Goal: Information Seeking & Learning: Find specific fact

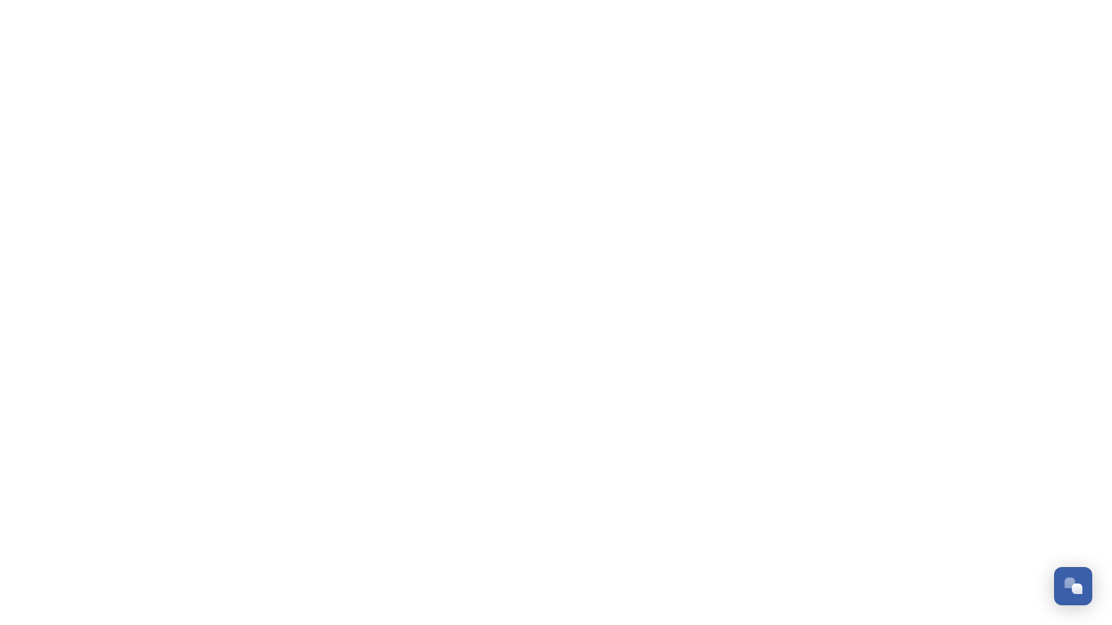
scroll to position [5690, 0]
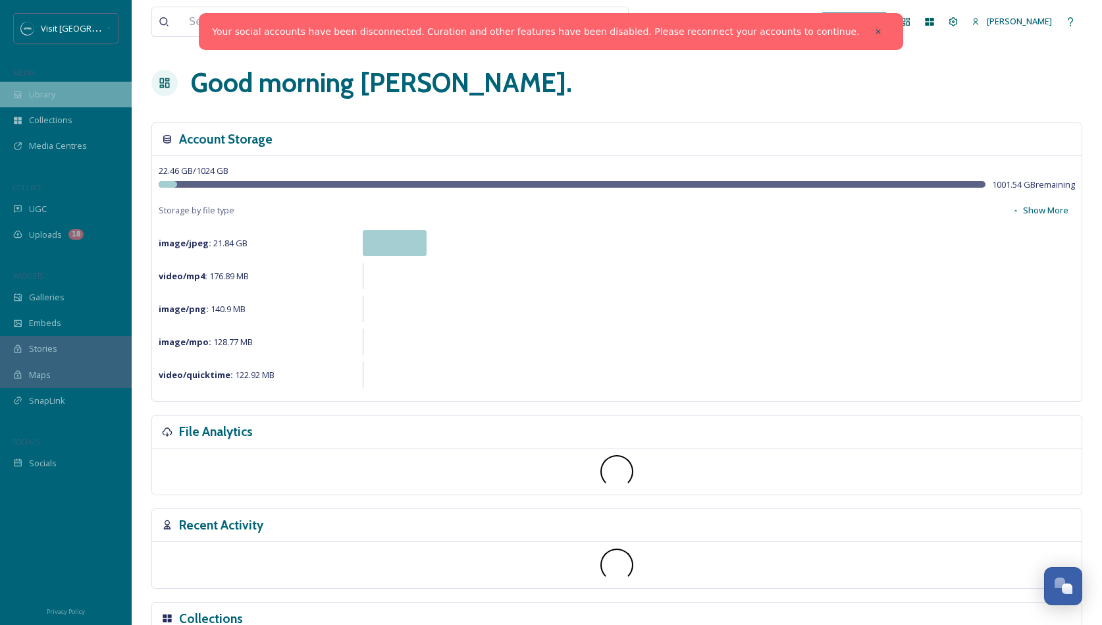
click at [54, 94] on span "Library" at bounding box center [42, 94] width 26 height 13
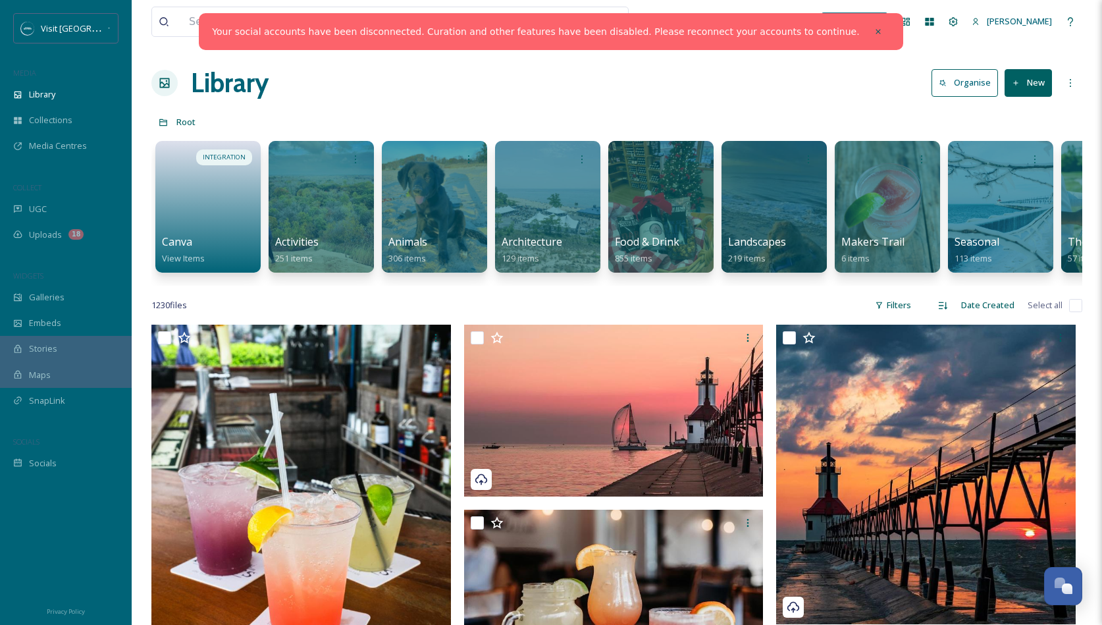
click at [799, 33] on link "Your social accounts have been disconnected. Curation and other features have b…" at bounding box center [535, 32] width 647 height 14
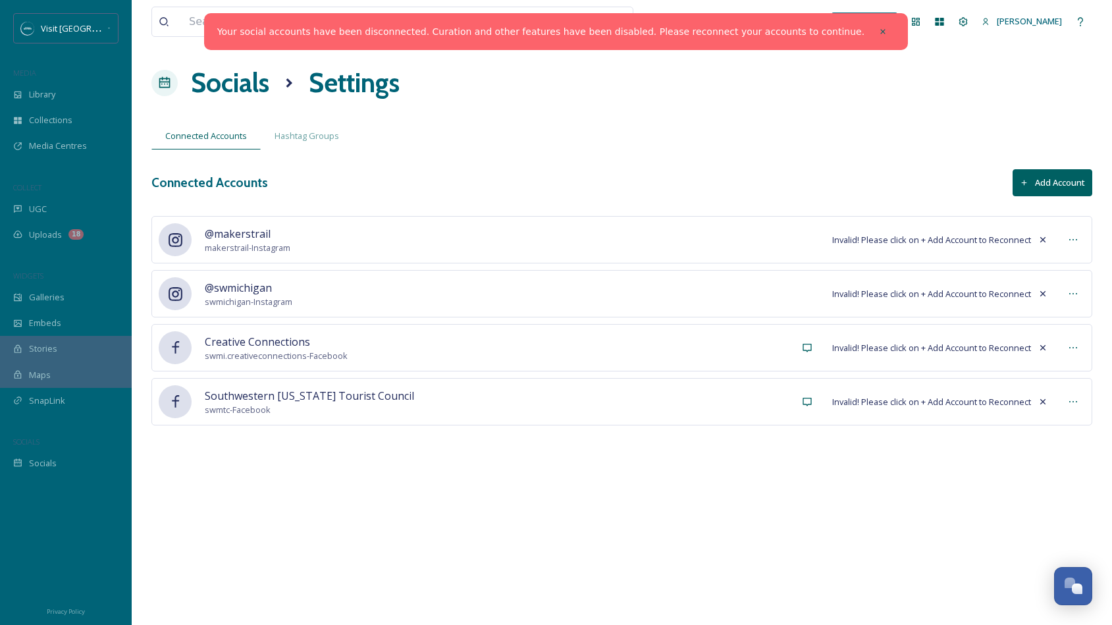
click at [1040, 184] on button "Add Account" at bounding box center [1053, 182] width 80 height 27
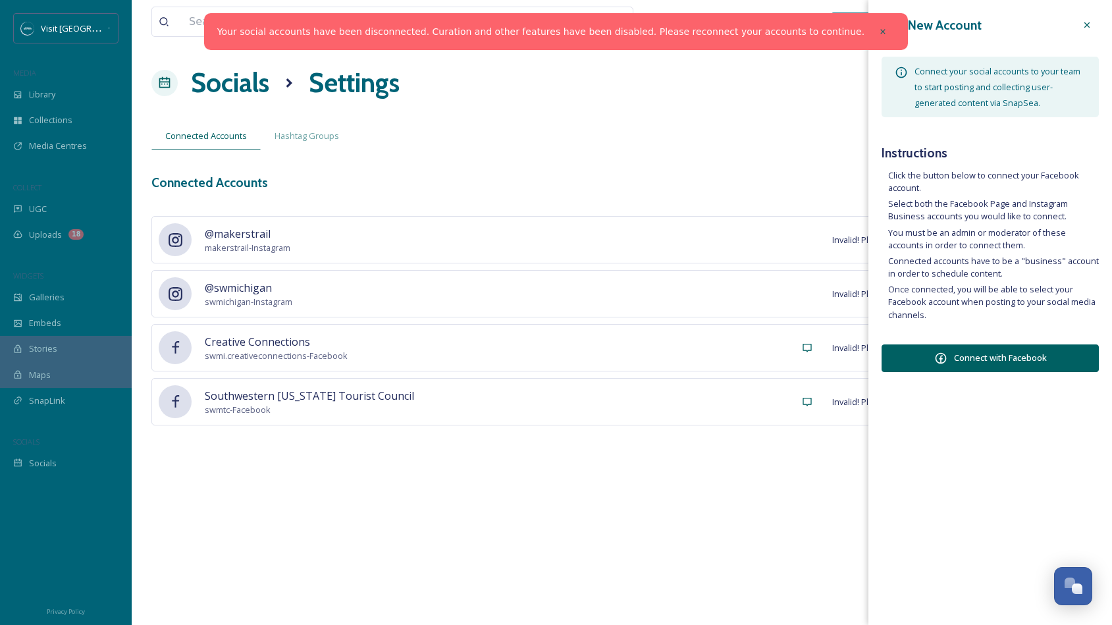
click at [1010, 354] on button "Connect with Facebook" at bounding box center [990, 358] width 217 height 28
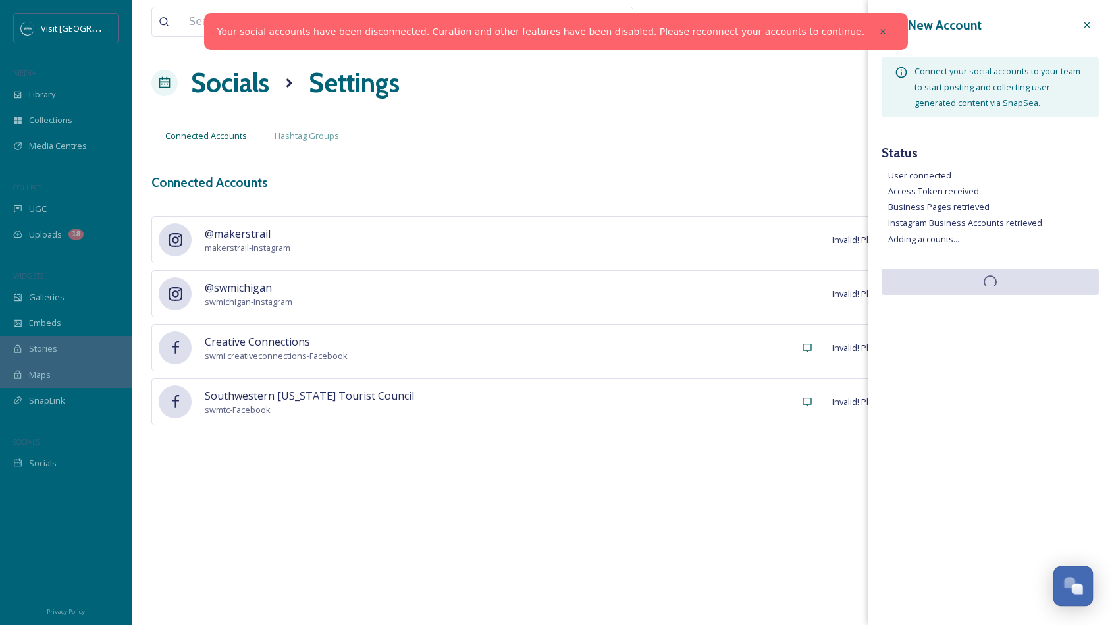
click at [1069, 577] on div "Open Chat" at bounding box center [1069, 582] width 11 height 11
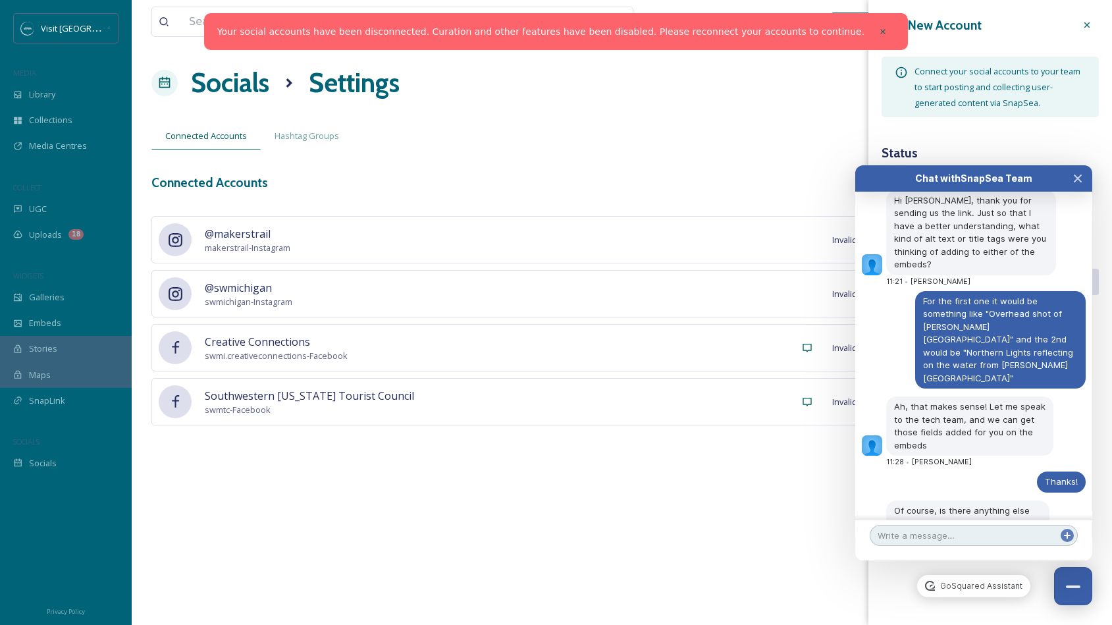
scroll to position [5703, 0]
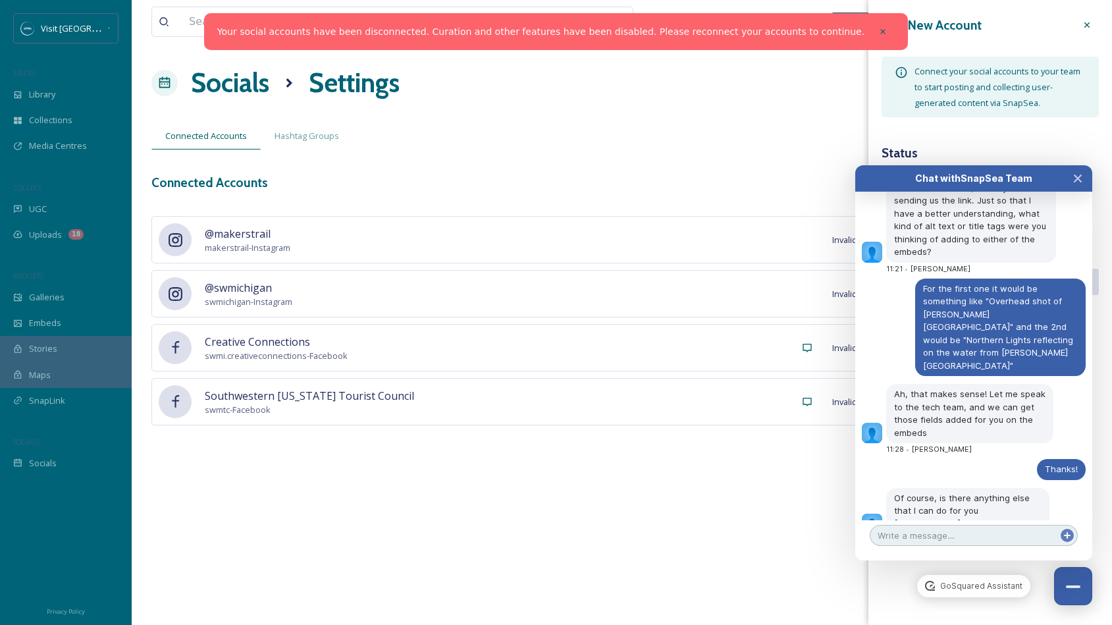
click at [965, 536] on textarea at bounding box center [974, 535] width 208 height 21
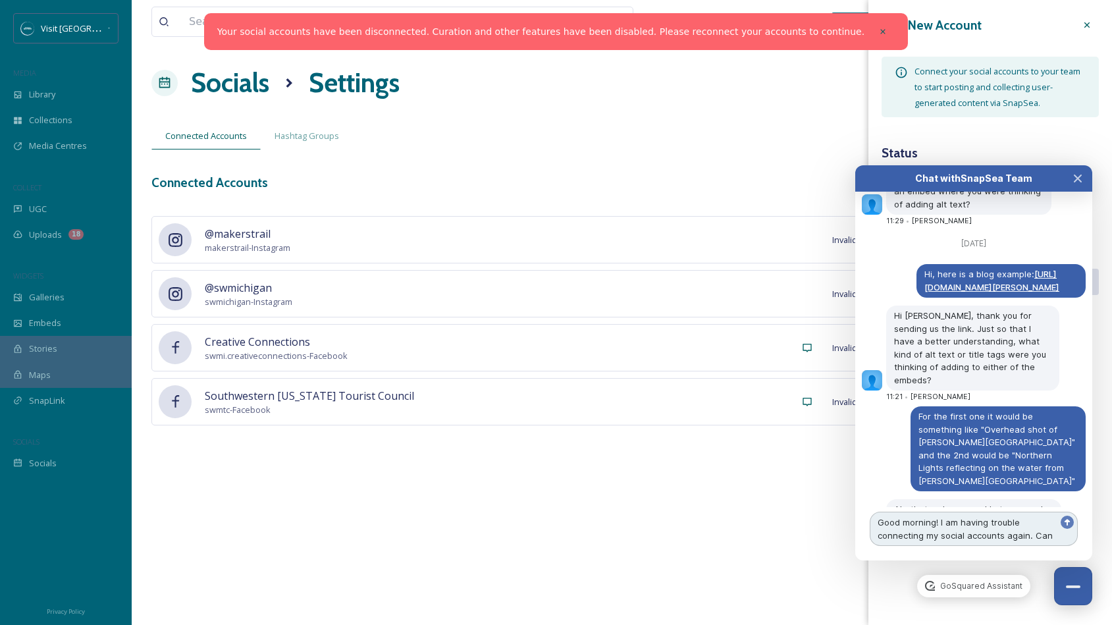
scroll to position [5652, 0]
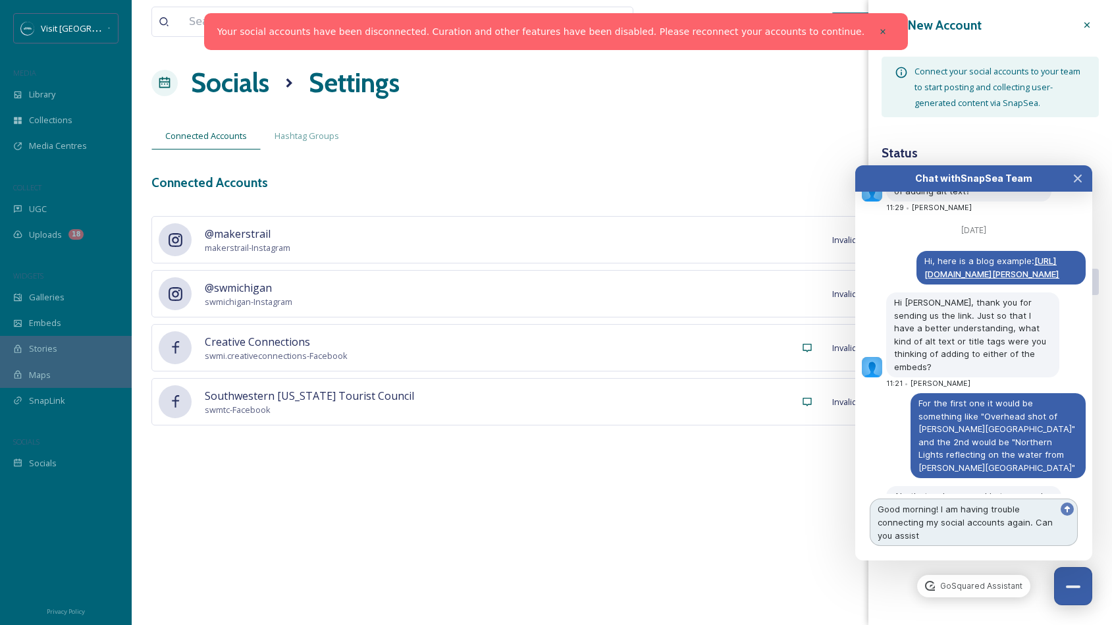
type textarea "Good morning! I am having trouble connecting my social accounts again. Can you …"
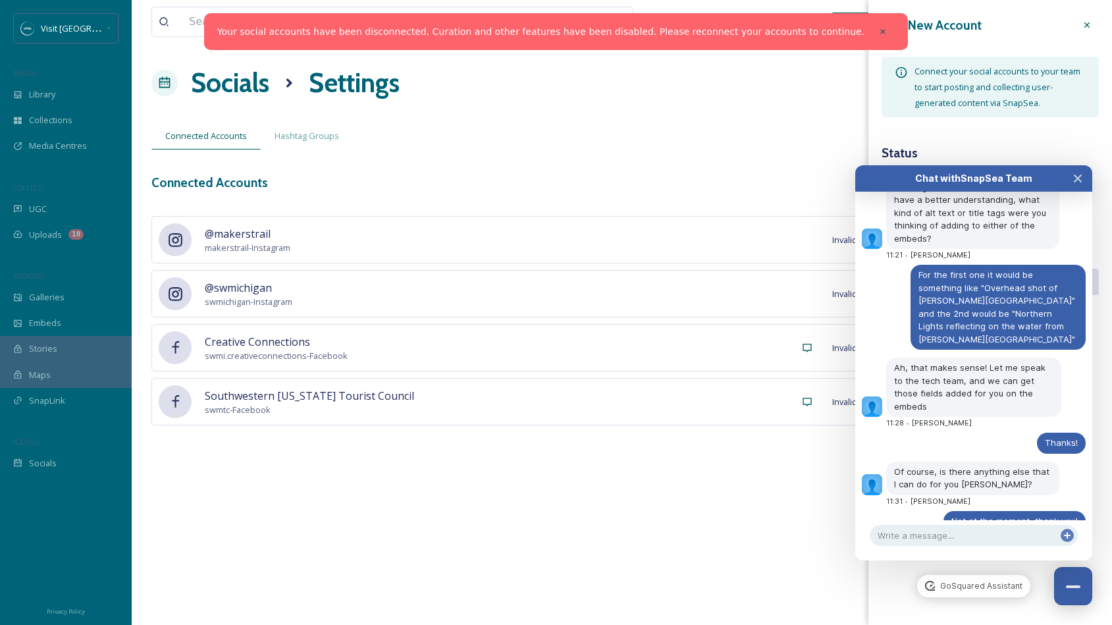
scroll to position [5817, 0]
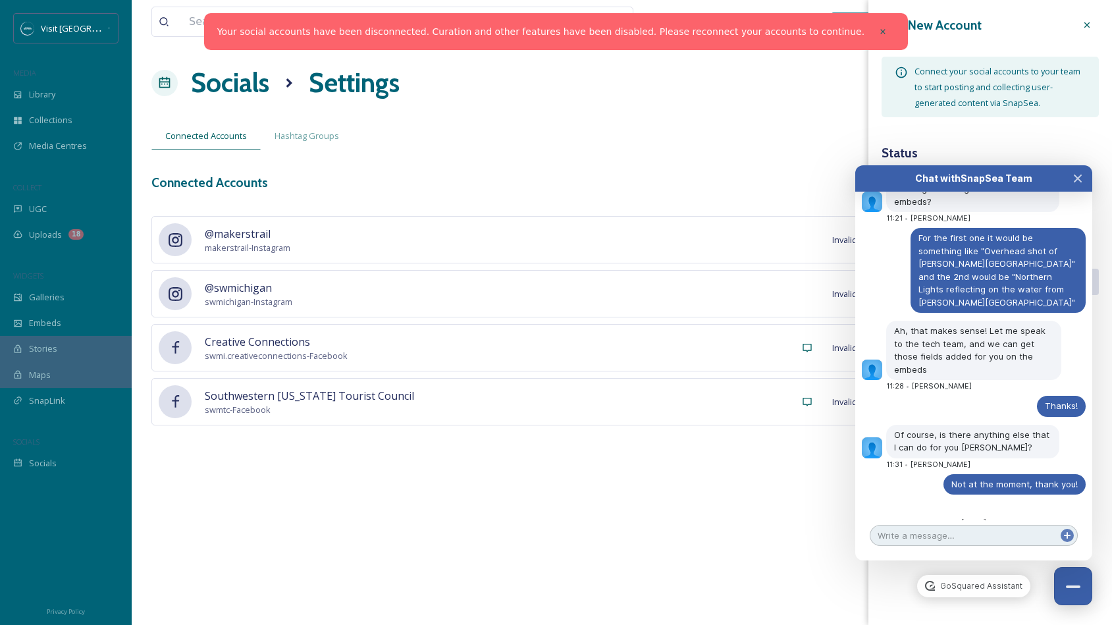
click at [921, 533] on textarea at bounding box center [974, 535] width 208 height 21
type textarea "Thanks!"
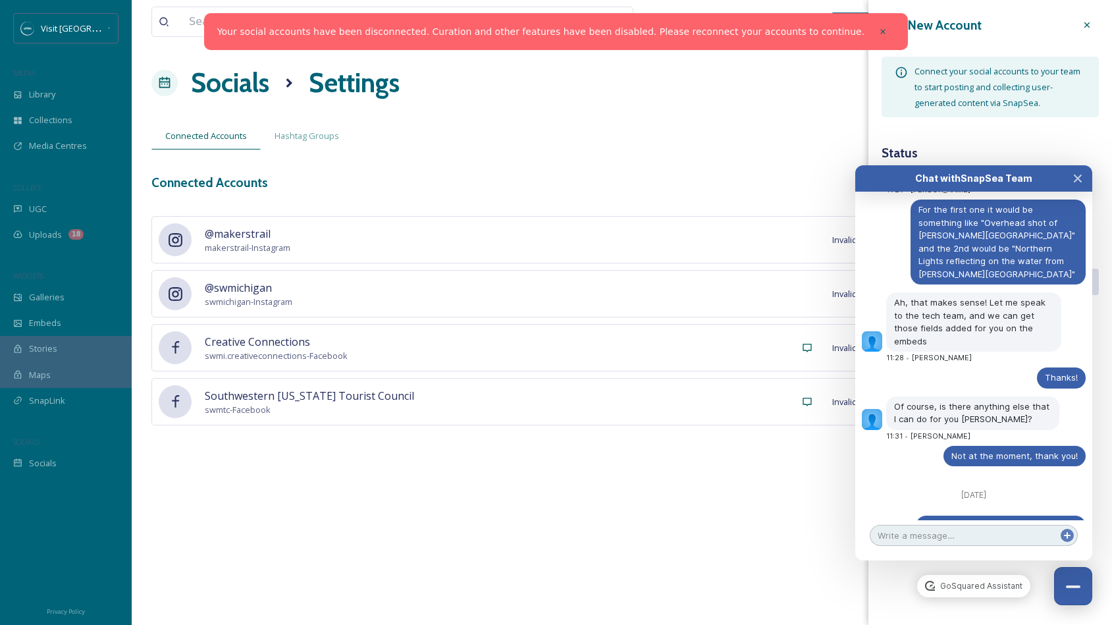
scroll to position [5922, 0]
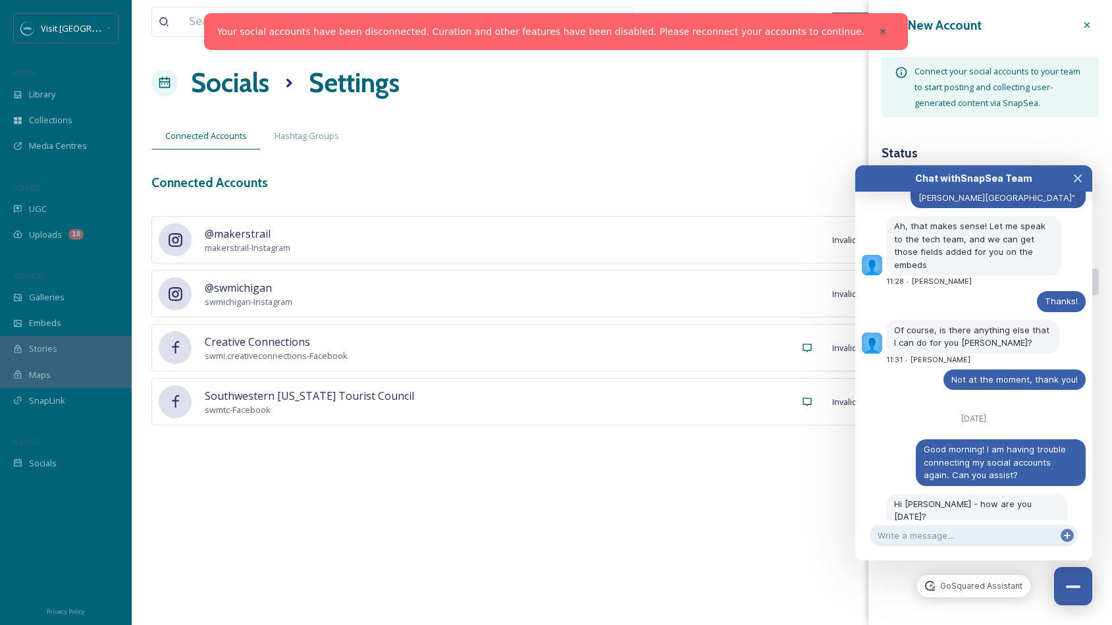
click at [735, 540] on div "View all files What's New [PERSON_NAME] Socials Settings Connected Accounts Has…" at bounding box center [622, 312] width 980 height 625
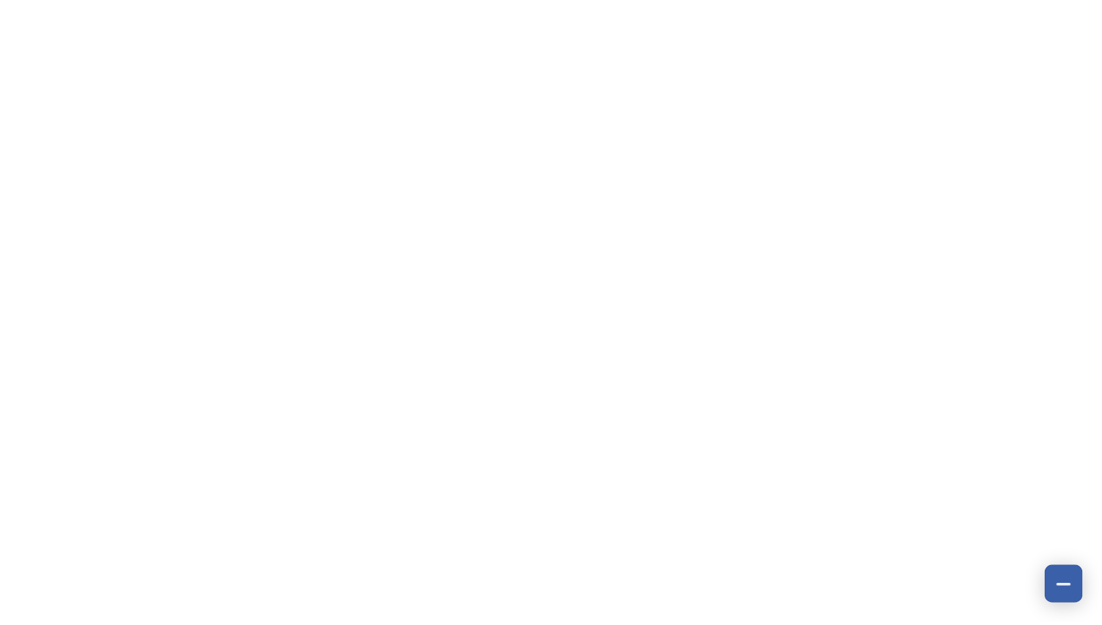
scroll to position [5922, 0]
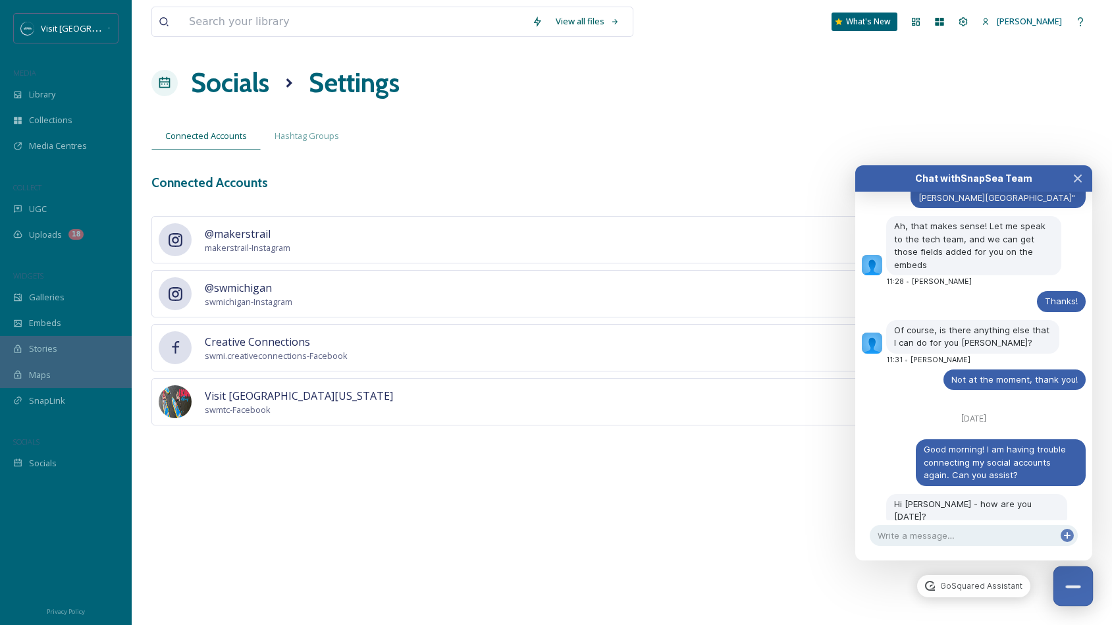
click at [1071, 587] on div "Close Chat" at bounding box center [1072, 586] width 15 height 3
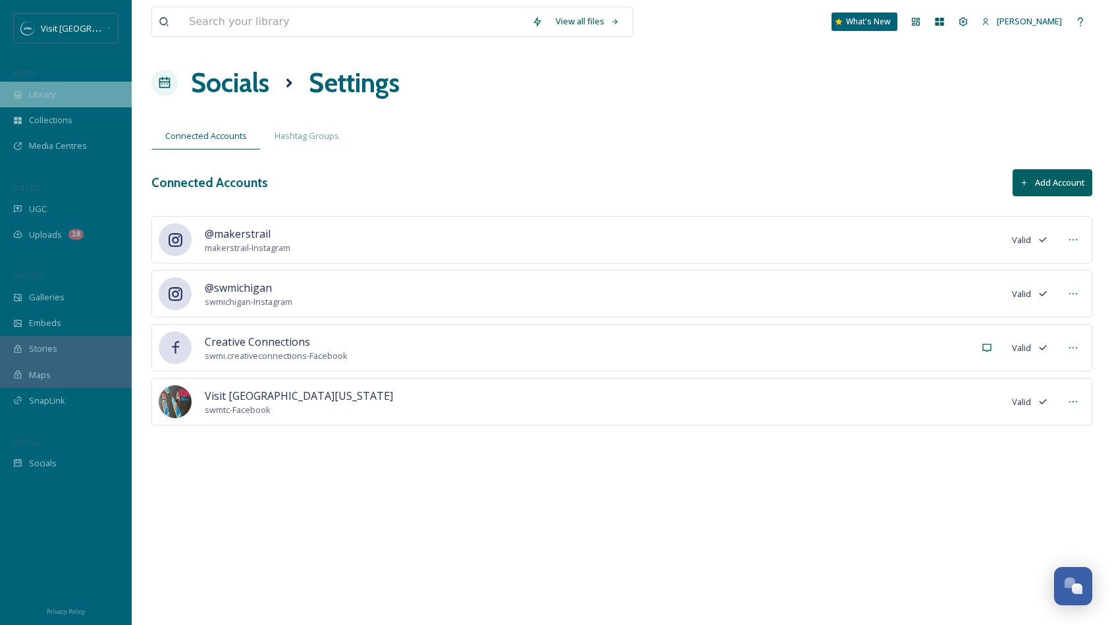
click at [53, 101] on div "Library" at bounding box center [66, 95] width 132 height 26
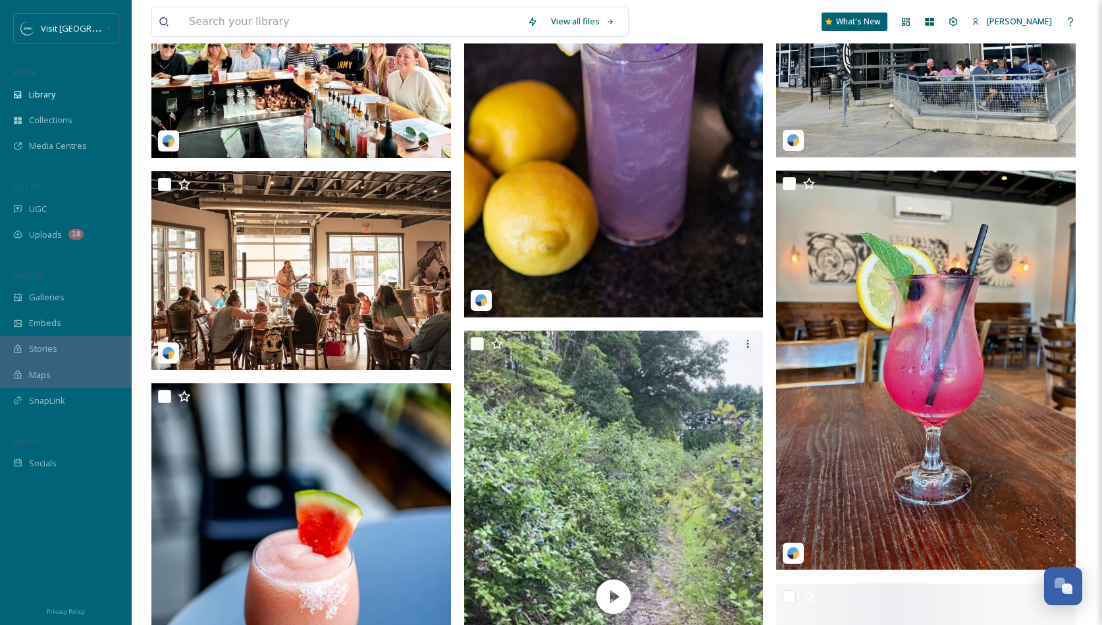
scroll to position [1006, 0]
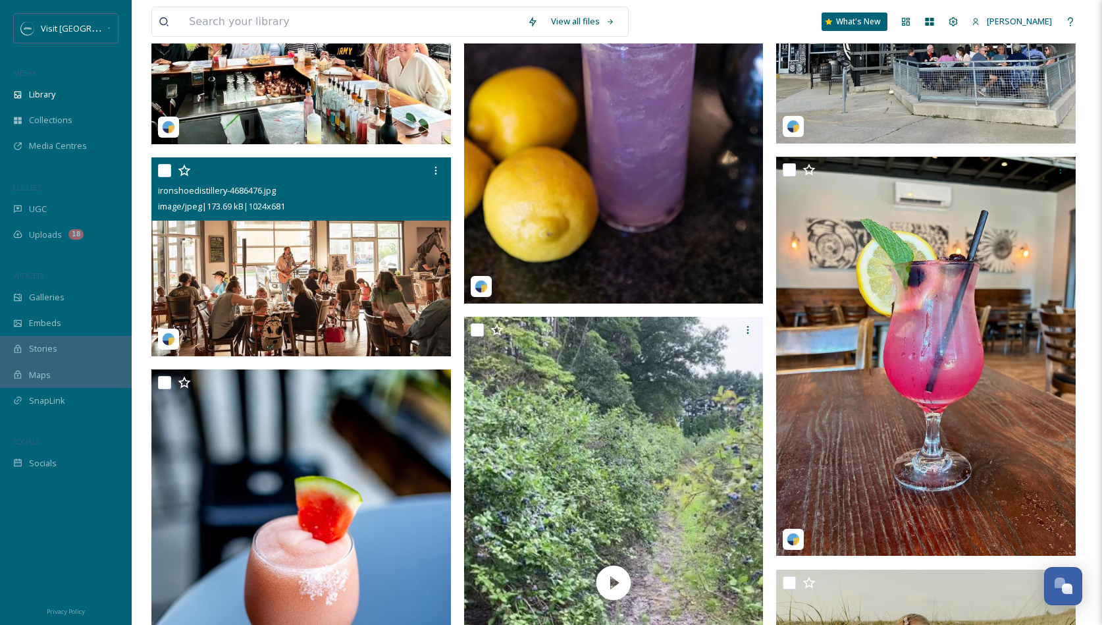
click at [345, 283] on img at bounding box center [301, 257] width 300 height 200
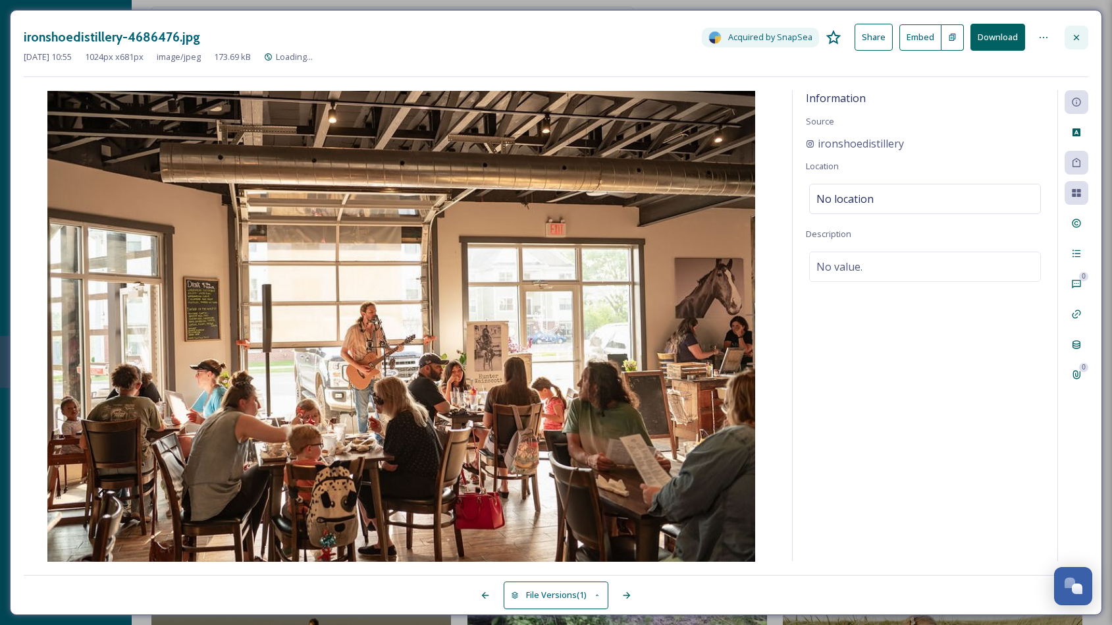
click at [1078, 35] on icon at bounding box center [1076, 36] width 5 height 5
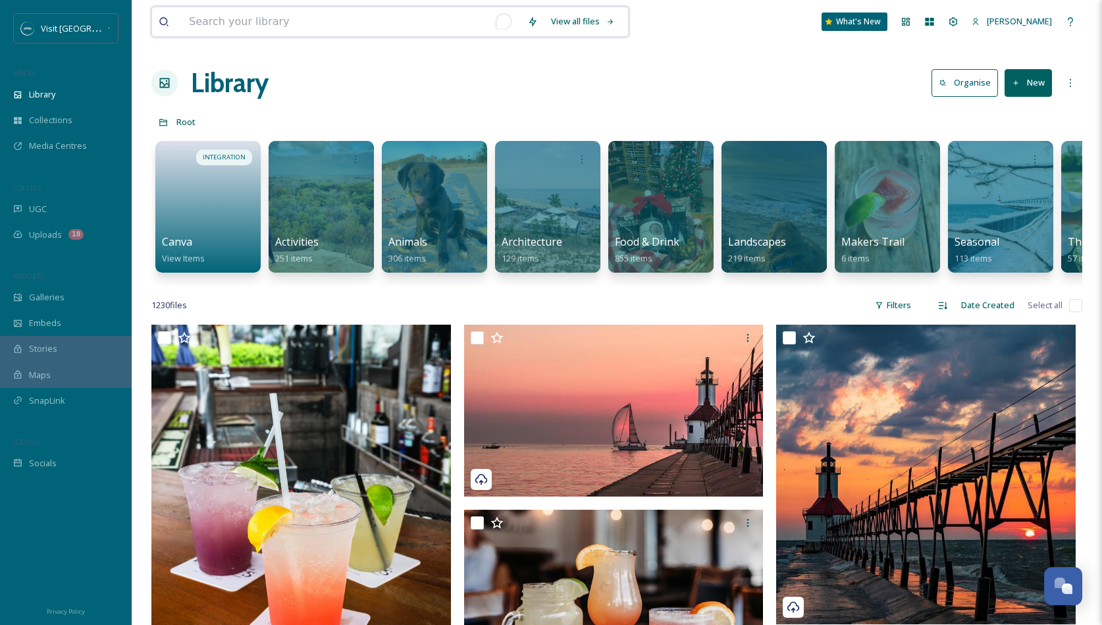
click at [387, 24] on input "To enrich screen reader interactions, please activate Accessibility in Grammarl…" at bounding box center [351, 21] width 338 height 29
type input "river saint joe"
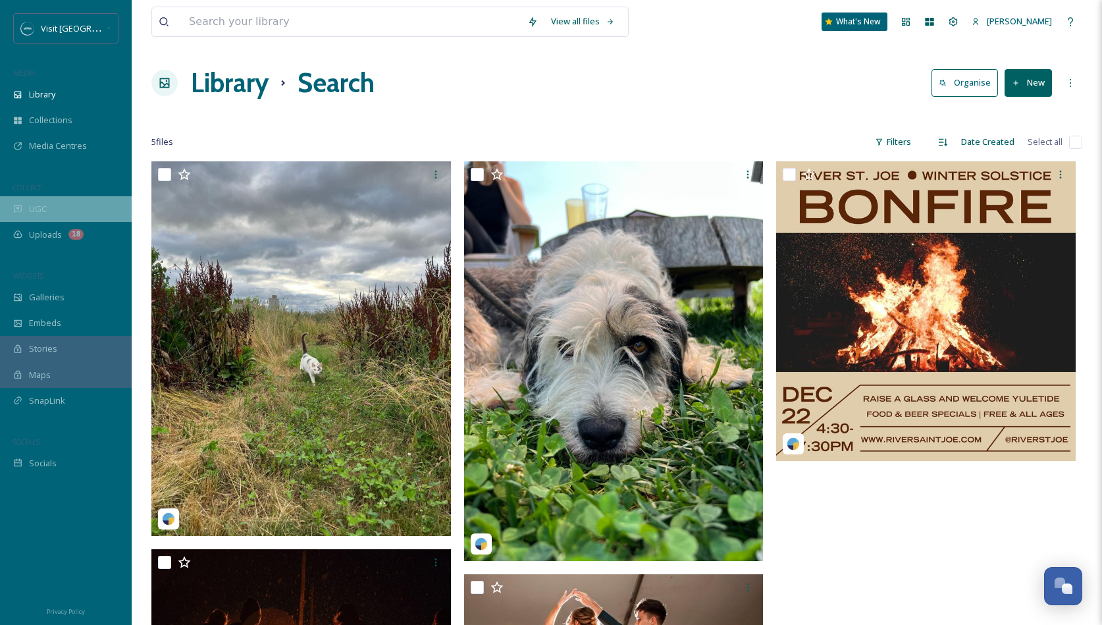
click at [49, 209] on div "UGC" at bounding box center [66, 209] width 132 height 26
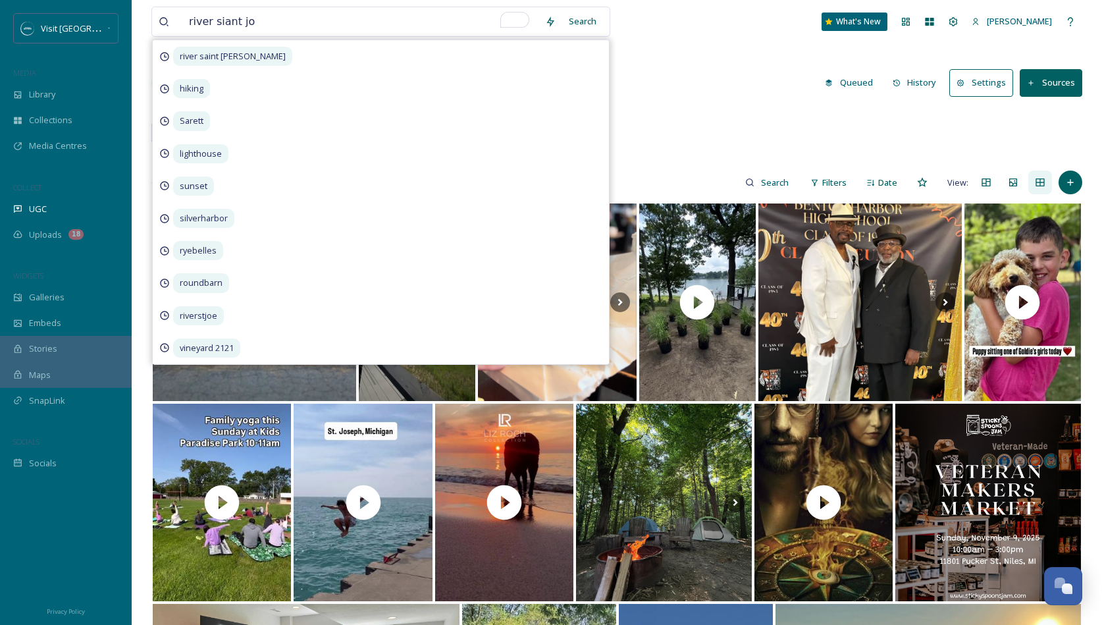
type input "river siant joe"
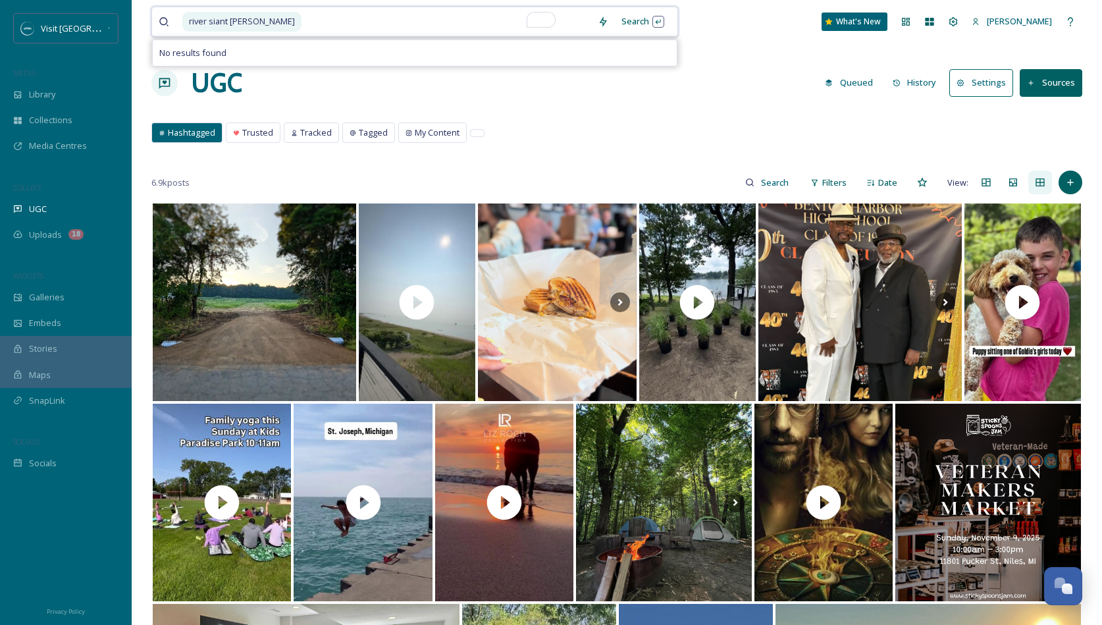
click at [222, 20] on span "river siant joe" at bounding box center [241, 21] width 119 height 19
click at [303, 21] on input "To enrich screen reader interactions, please activate Accessibility in Grammarl…" at bounding box center [447, 21] width 288 height 29
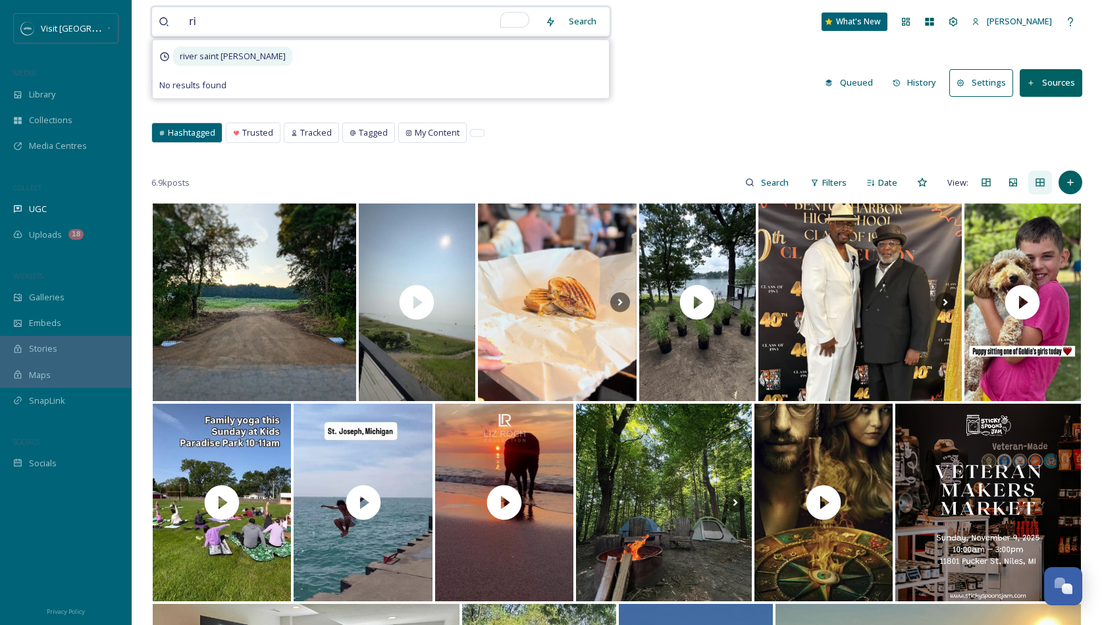
type input "r"
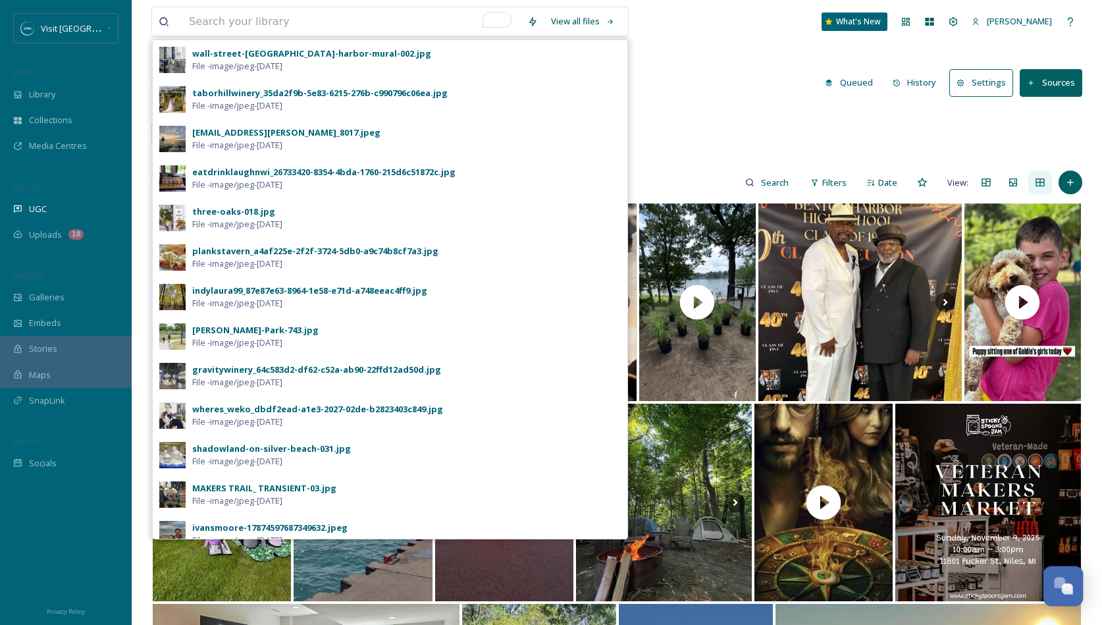
click at [1063, 581] on div "Open Chat" at bounding box center [1059, 582] width 11 height 11
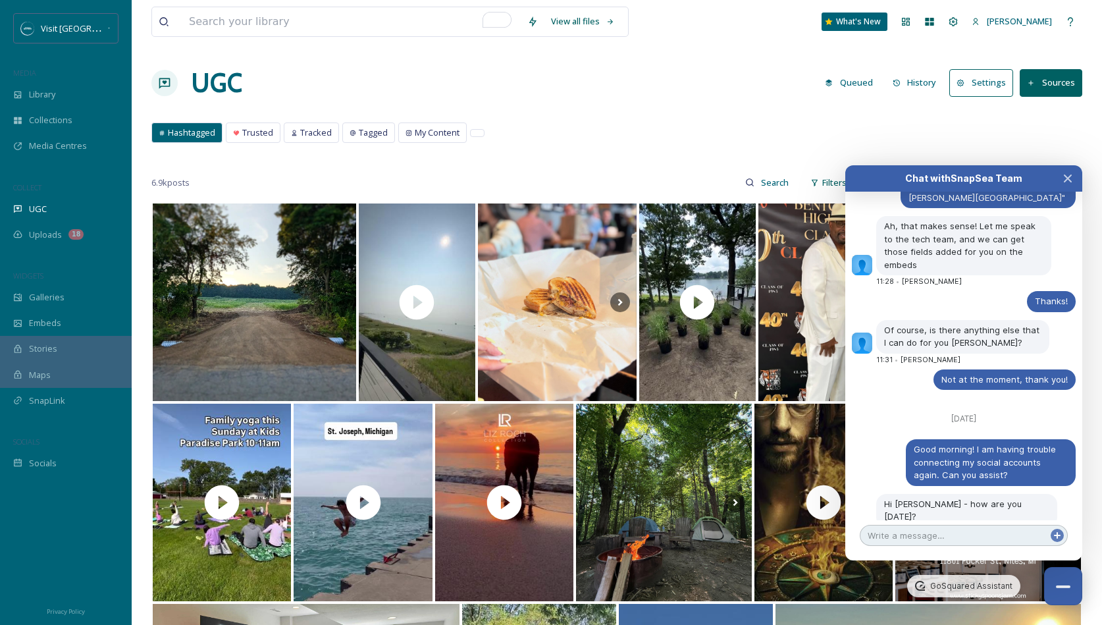
click at [902, 541] on textarea at bounding box center [964, 535] width 208 height 21
type textarea "That worked, thank you!"
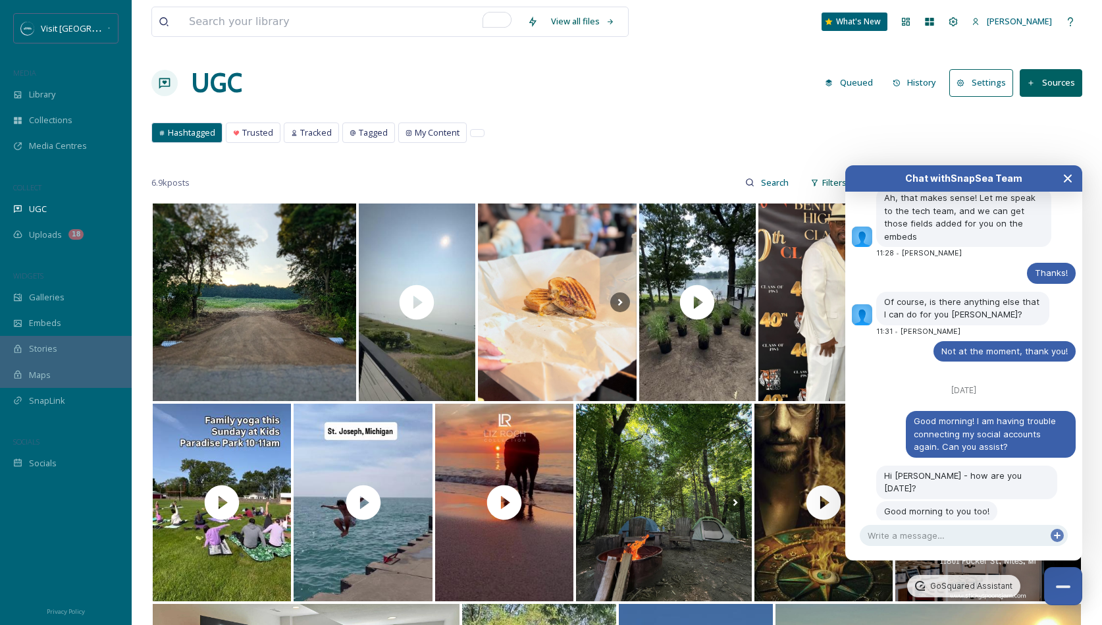
click at [1074, 176] on button "Close Chat" at bounding box center [1068, 178] width 29 height 26
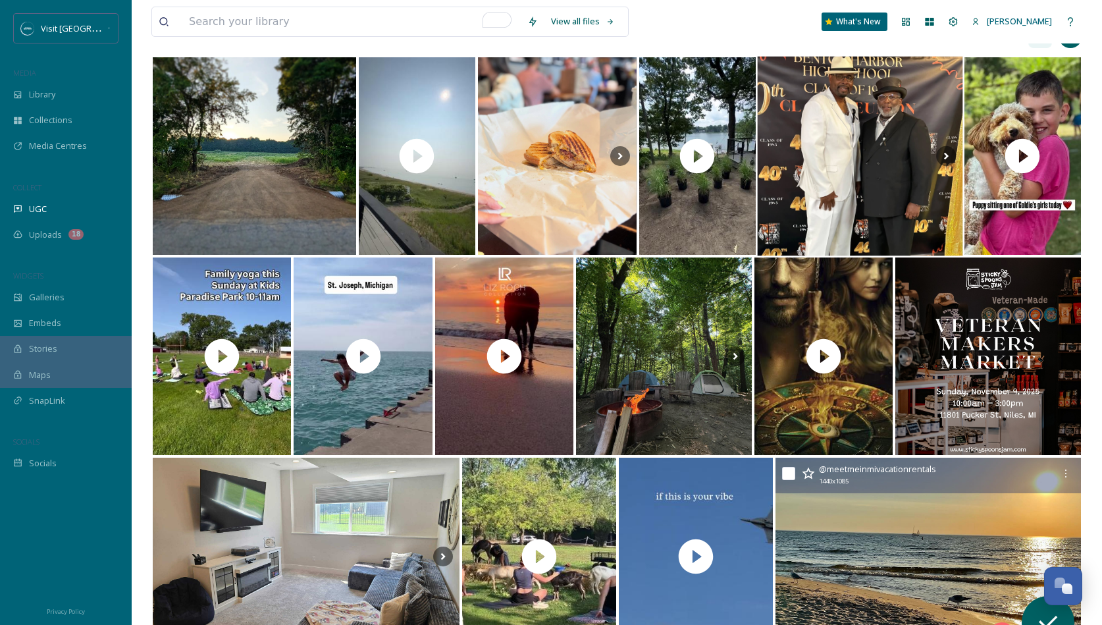
scroll to position [0, 0]
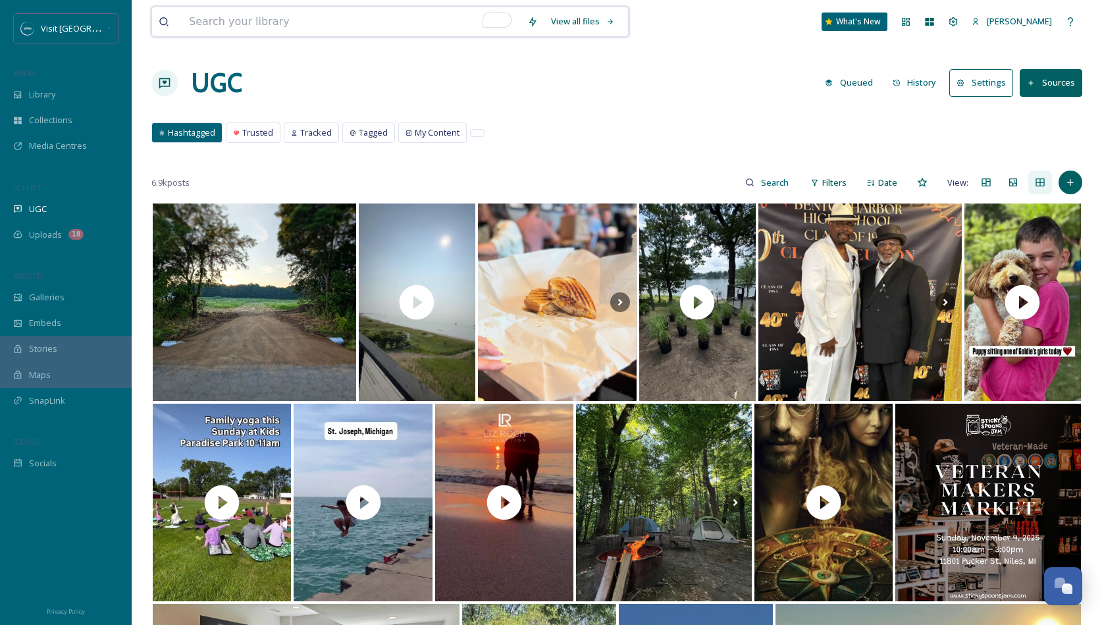
click at [227, 34] on input "To enrich screen reader interactions, please activate Accessibility in Grammarl…" at bounding box center [351, 21] width 338 height 29
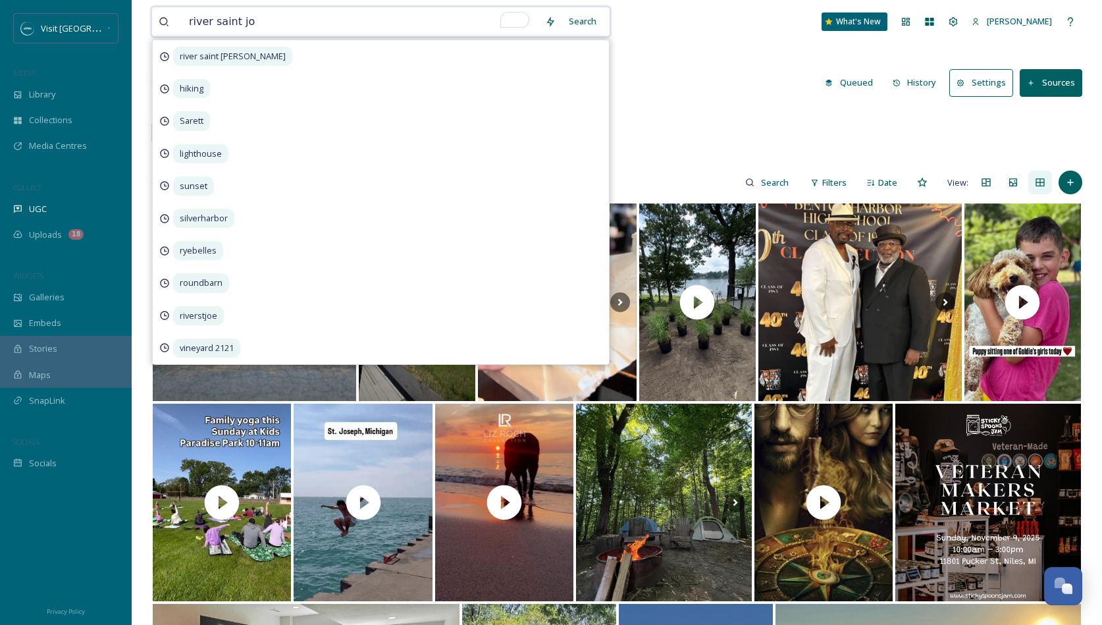
type input "river saint joe"
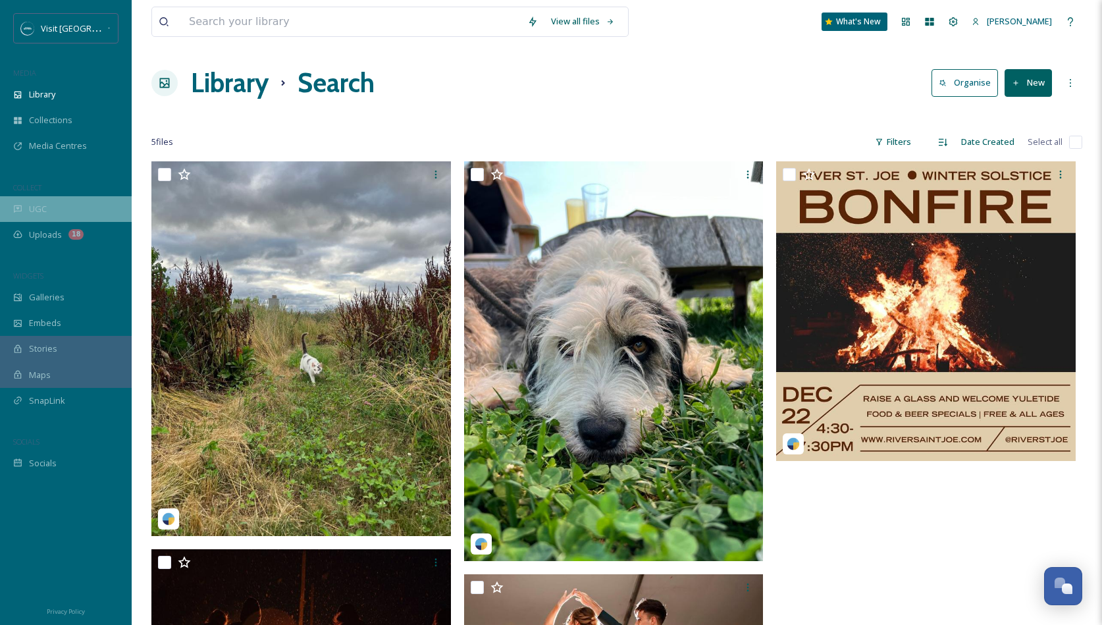
click at [49, 213] on div "UGC" at bounding box center [66, 209] width 132 height 26
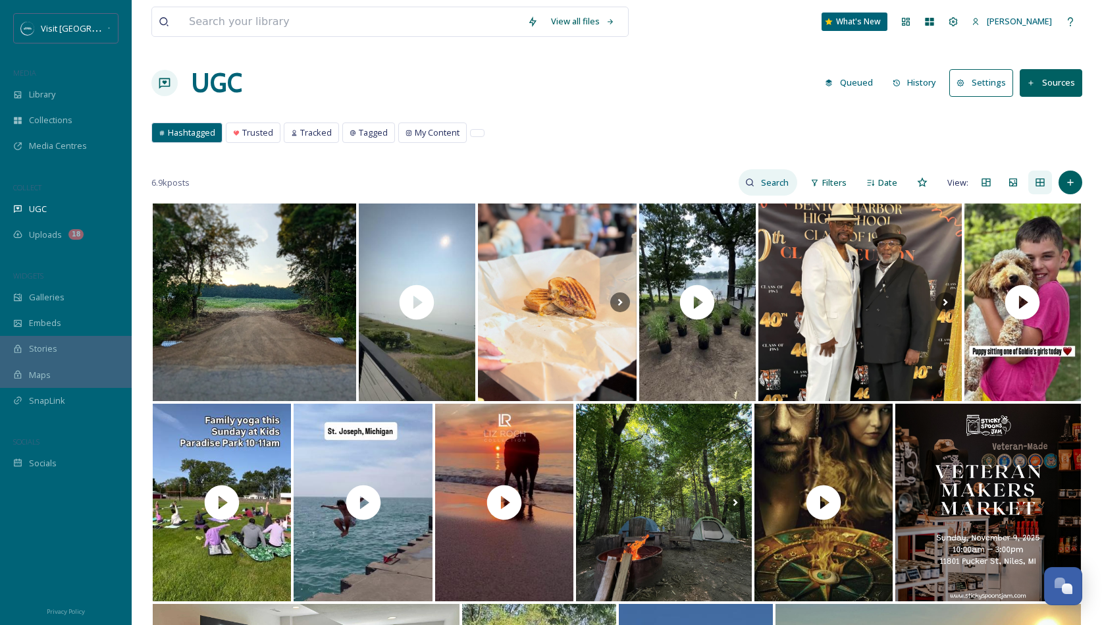
click at [770, 183] on input at bounding box center [776, 182] width 43 height 26
type input "river saint joe"
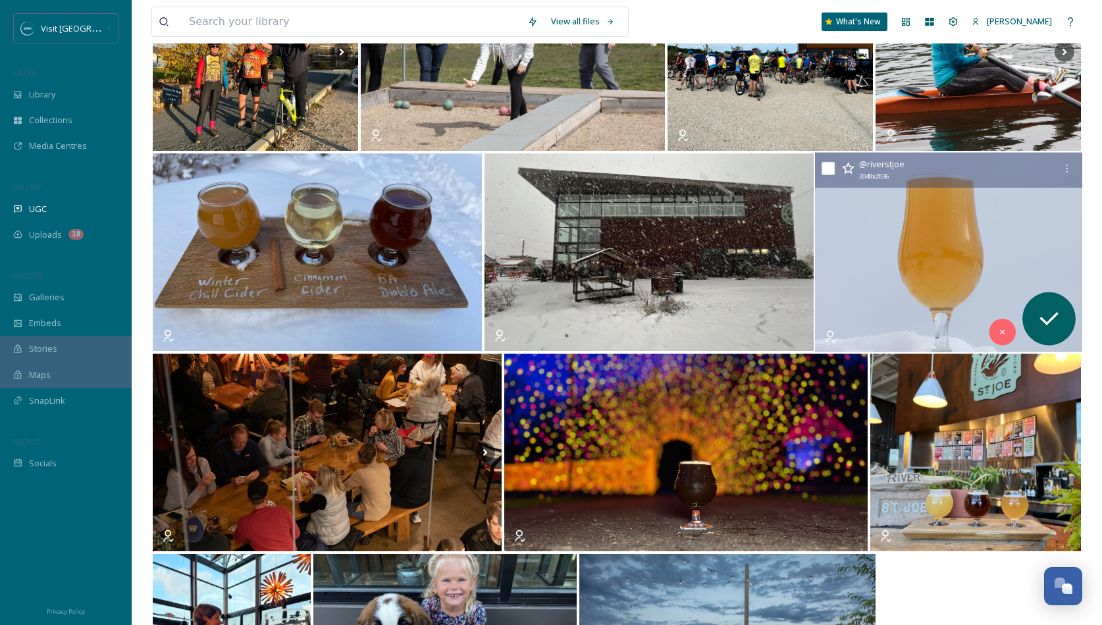
scroll to position [394, 0]
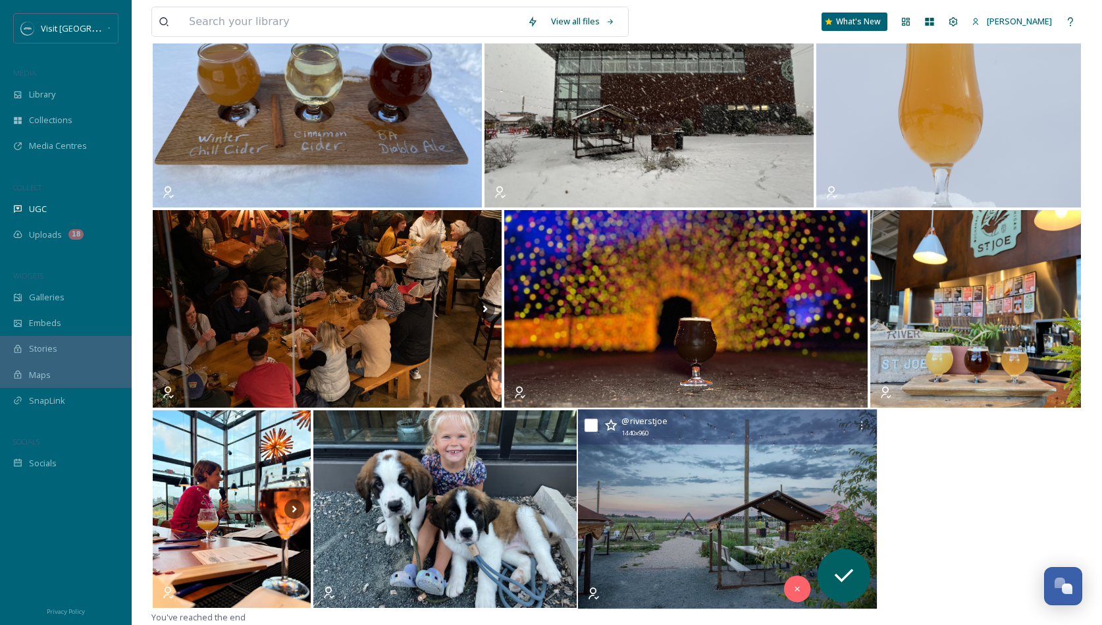
click at [716, 479] on img at bounding box center [728, 510] width 300 height 200
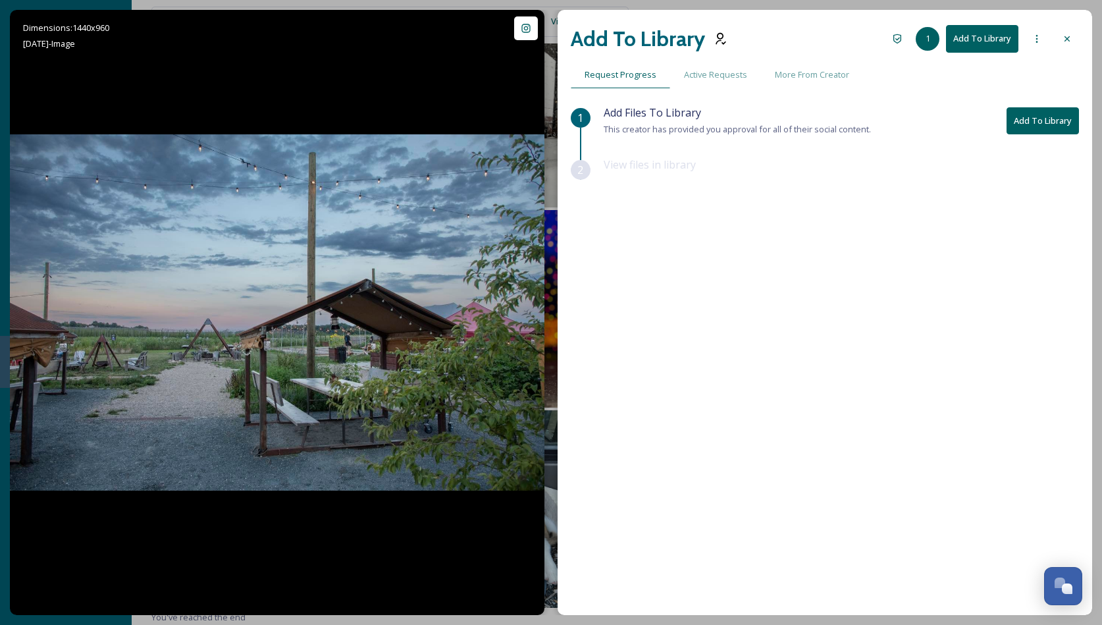
click at [716, 479] on div "1 Add Files To Library This creator has provided you approval for all of their …" at bounding box center [825, 326] width 508 height 442
click at [1073, 36] on div at bounding box center [1067, 39] width 24 height 24
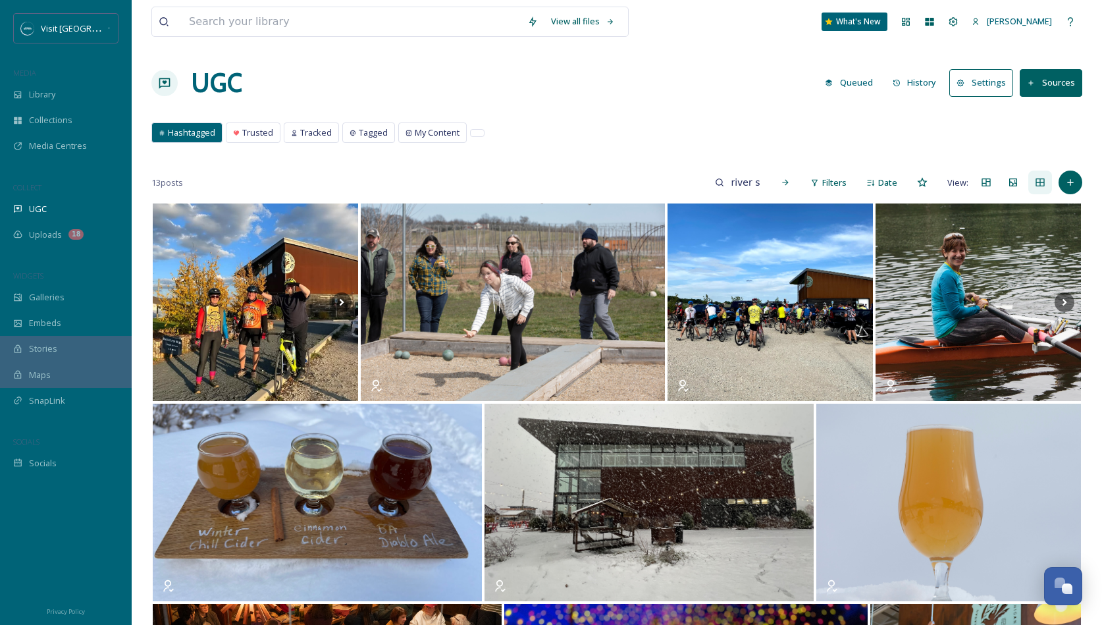
scroll to position [5975, 0]
click at [236, 25] on input "To enrich screen reader interactions, please activate Accessibility in Grammarl…" at bounding box center [351, 21] width 338 height 29
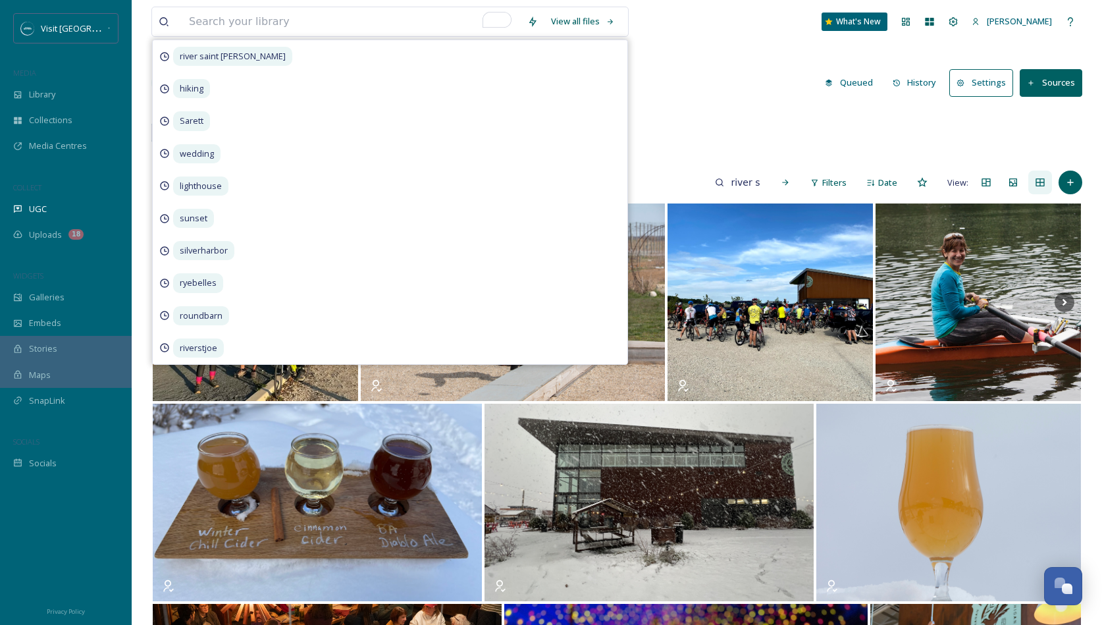
click at [642, 84] on div "UGC Queued History Settings Sources" at bounding box center [616, 83] width 931 height 40
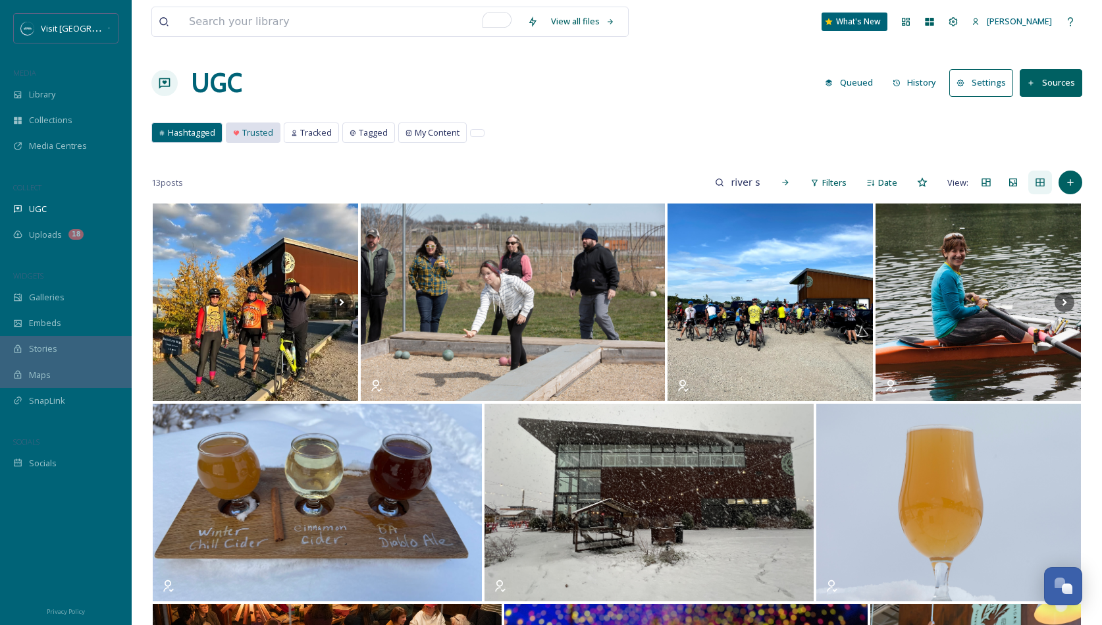
click at [263, 132] on span "Trusted" at bounding box center [257, 132] width 31 height 13
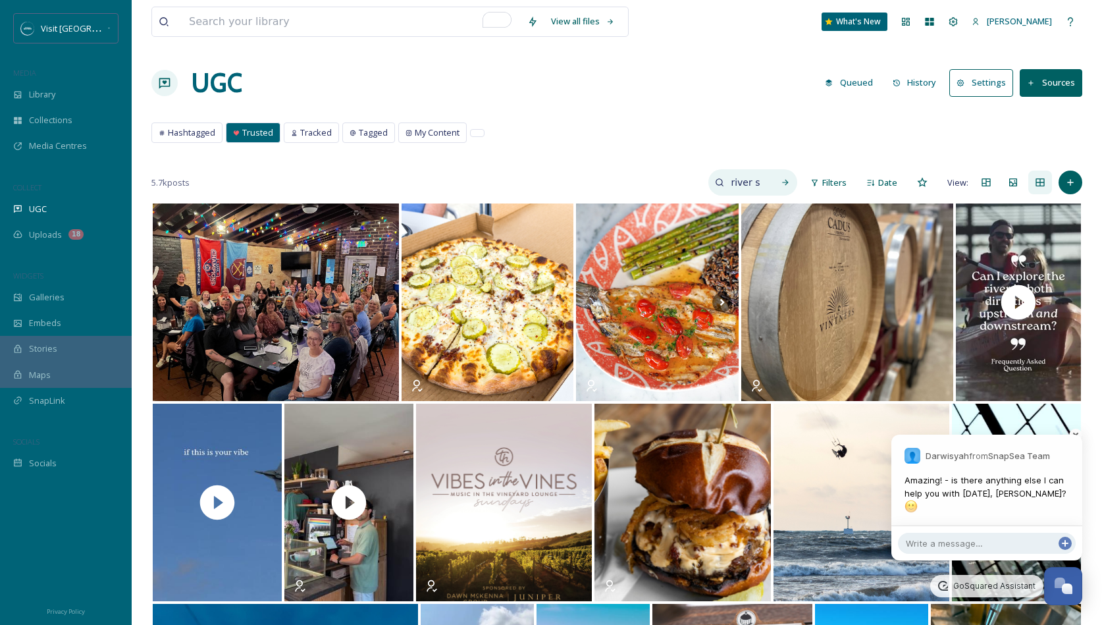
click at [744, 184] on input "river saint joe" at bounding box center [745, 182] width 43 height 26
click at [785, 182] on icon at bounding box center [786, 183] width 6 height 6
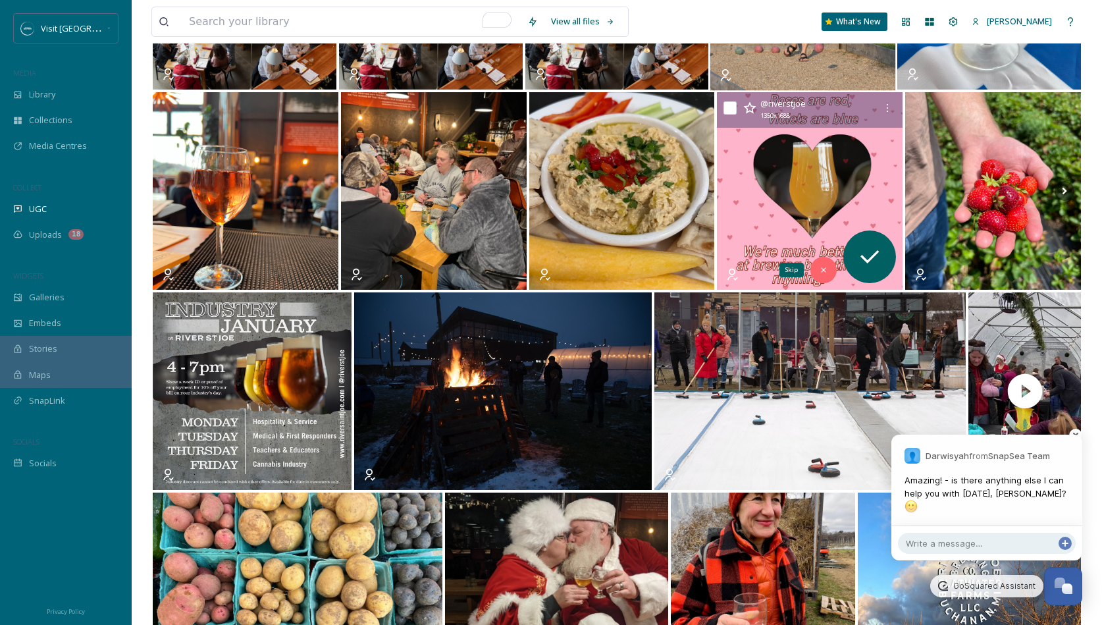
scroll to position [809, 0]
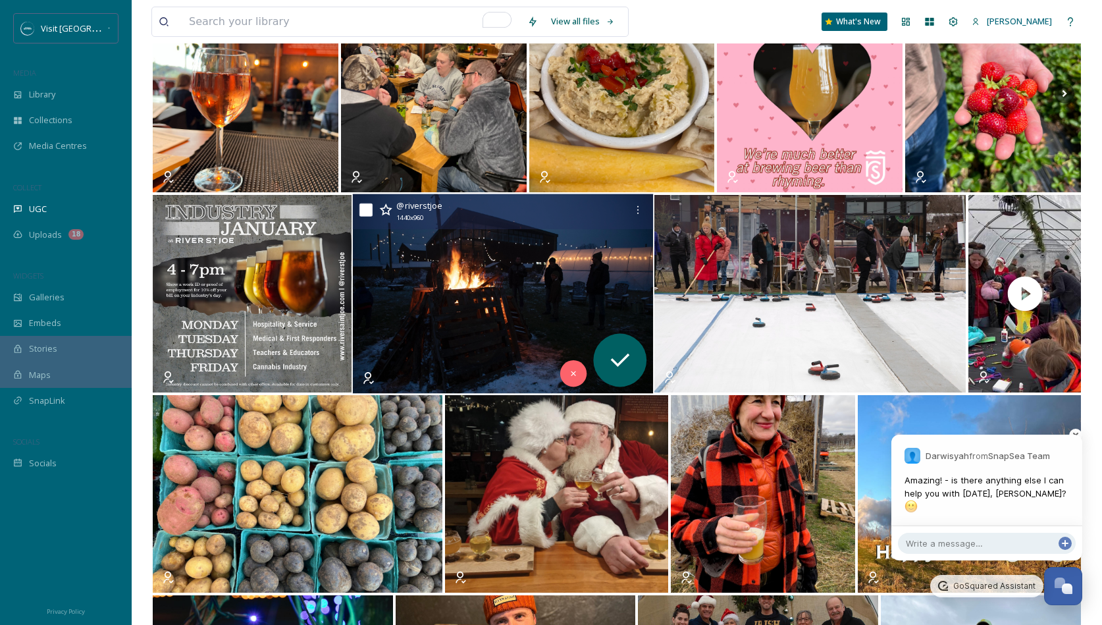
click at [529, 296] on img at bounding box center [503, 294] width 300 height 200
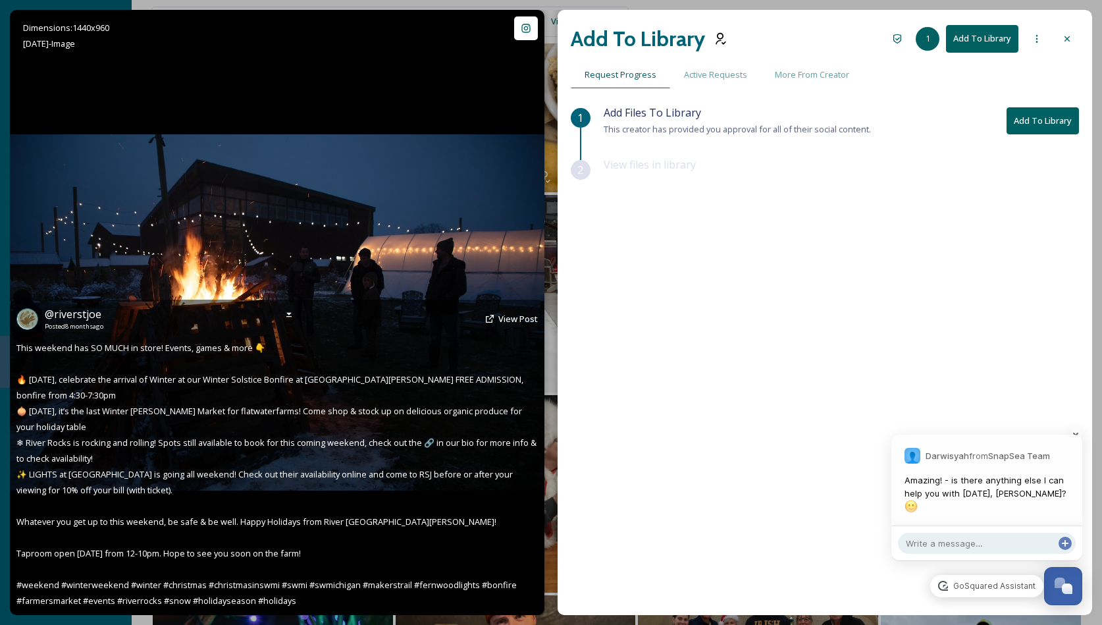
click at [404, 283] on img at bounding box center [277, 312] width 535 height 356
click at [444, 256] on img at bounding box center [277, 312] width 535 height 356
click at [430, 130] on div at bounding box center [277, 312] width 535 height 605
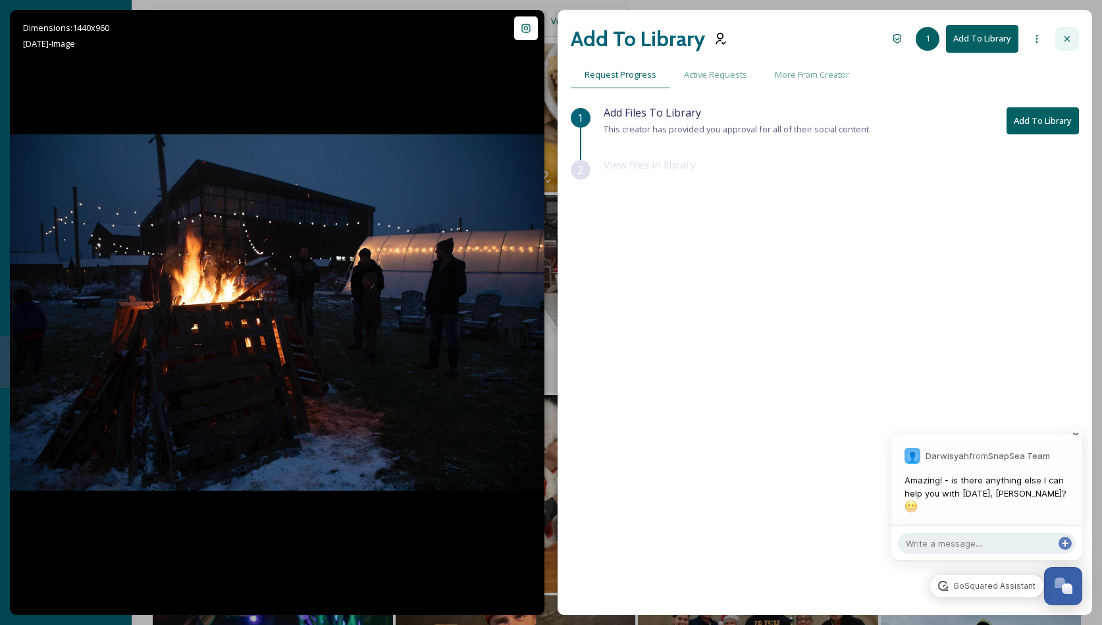
click at [1063, 28] on div at bounding box center [1067, 39] width 24 height 24
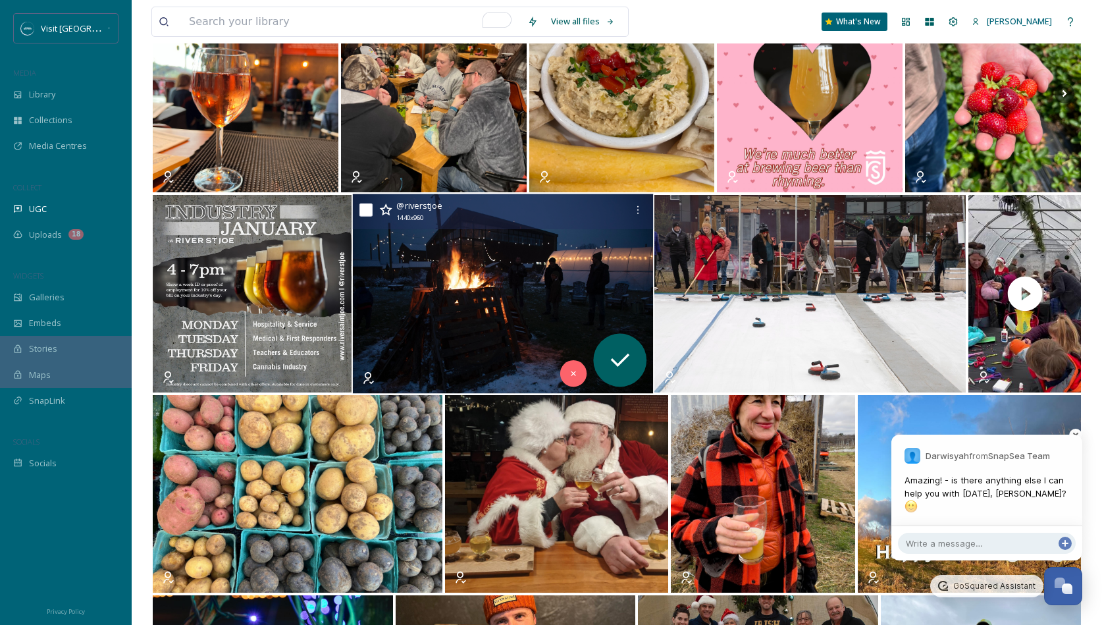
click at [574, 285] on img at bounding box center [503, 294] width 300 height 200
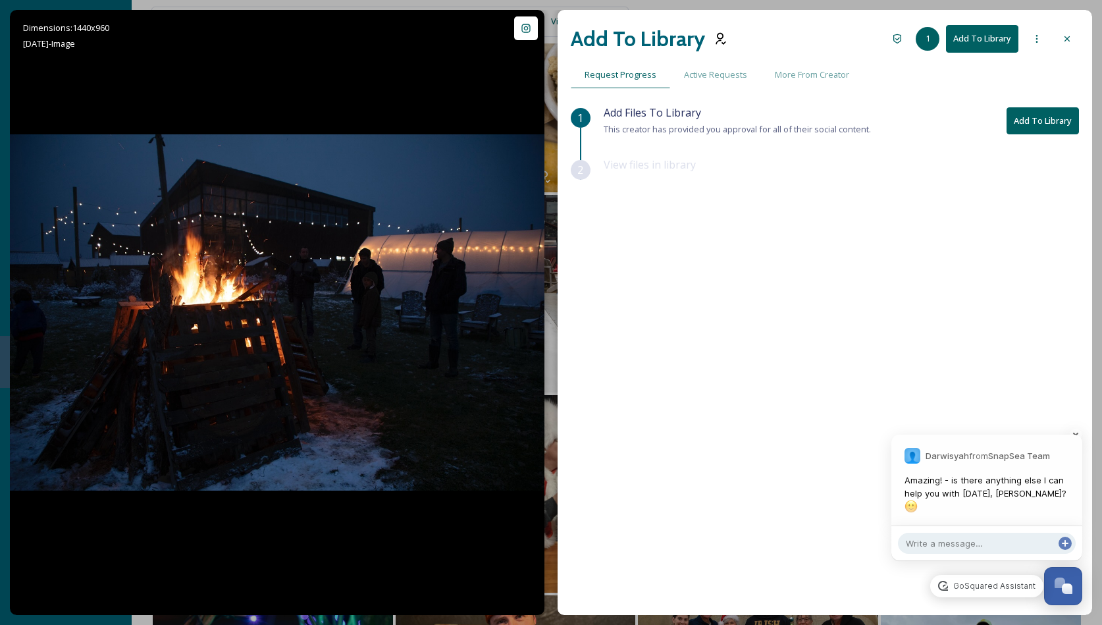
click at [1028, 124] on button "Add To Library" at bounding box center [1043, 120] width 72 height 27
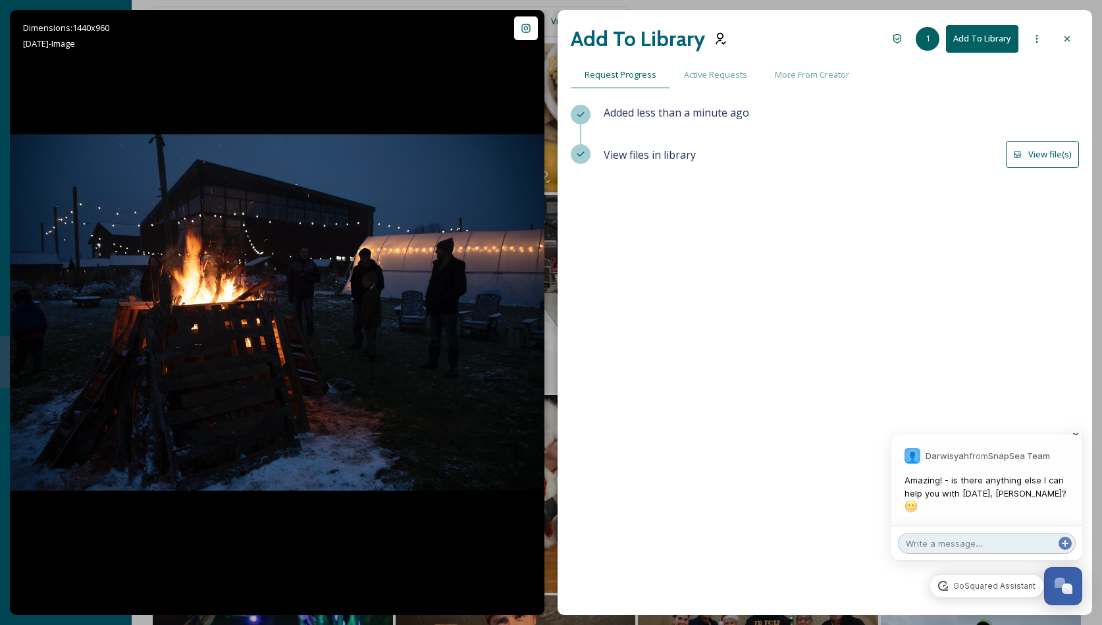
click at [952, 548] on textarea at bounding box center [987, 543] width 178 height 21
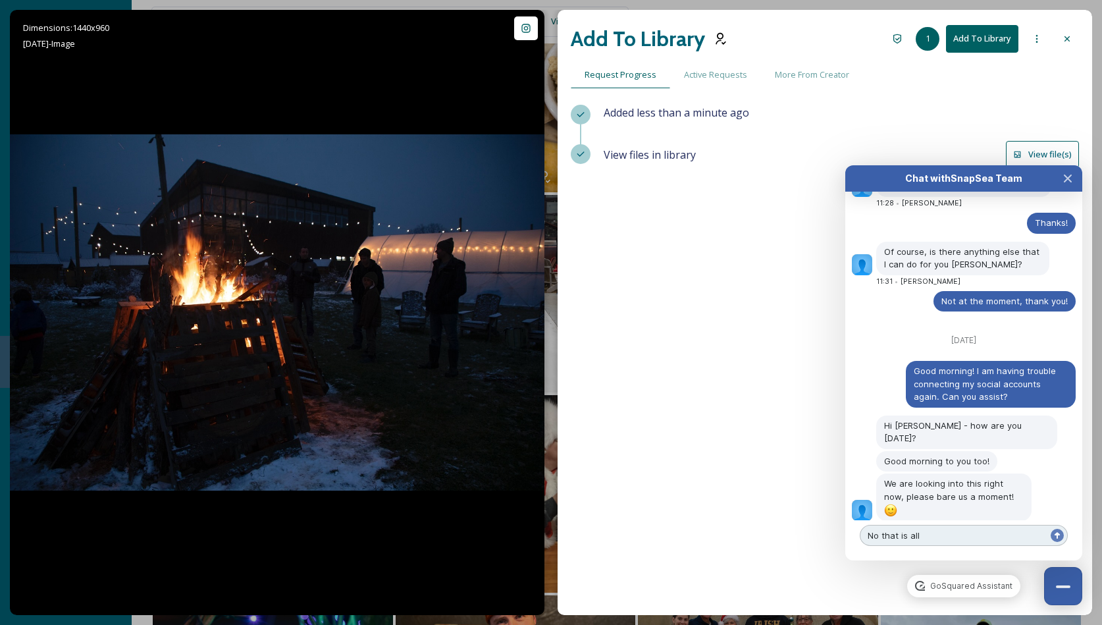
type textarea "No that is all"
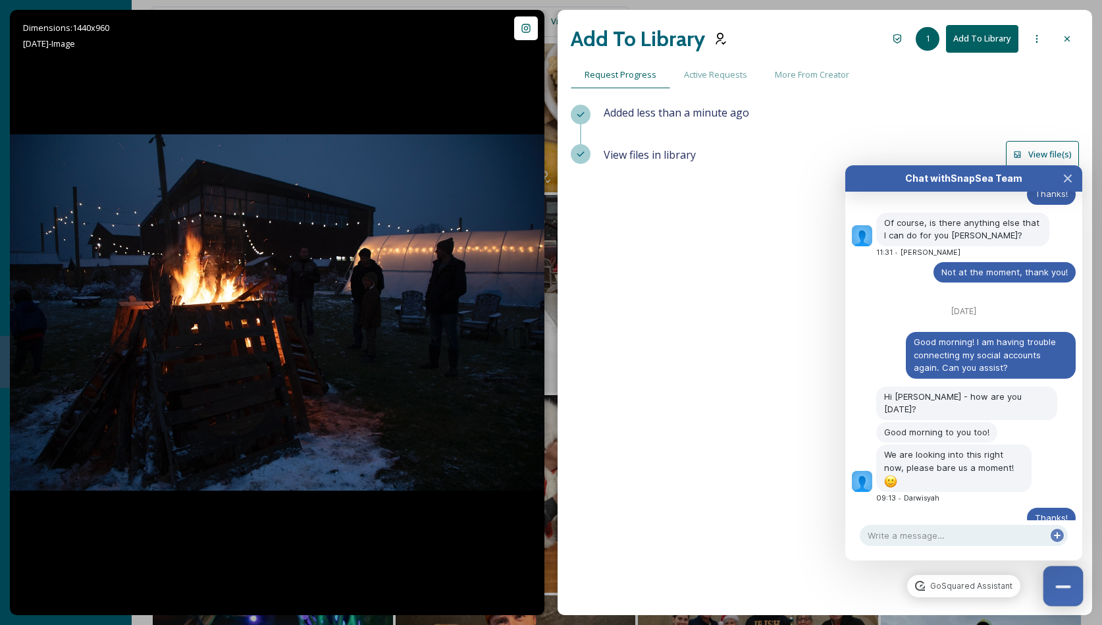
click at [1059, 587] on div "Close Chat" at bounding box center [1062, 586] width 15 height 3
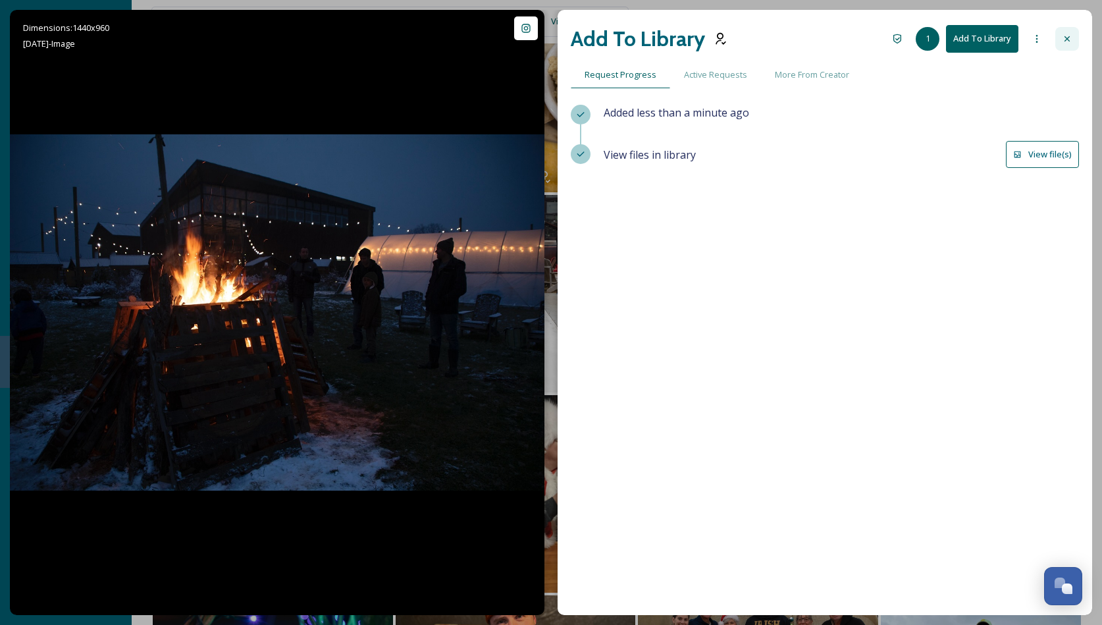
click at [1067, 42] on icon at bounding box center [1067, 39] width 11 height 11
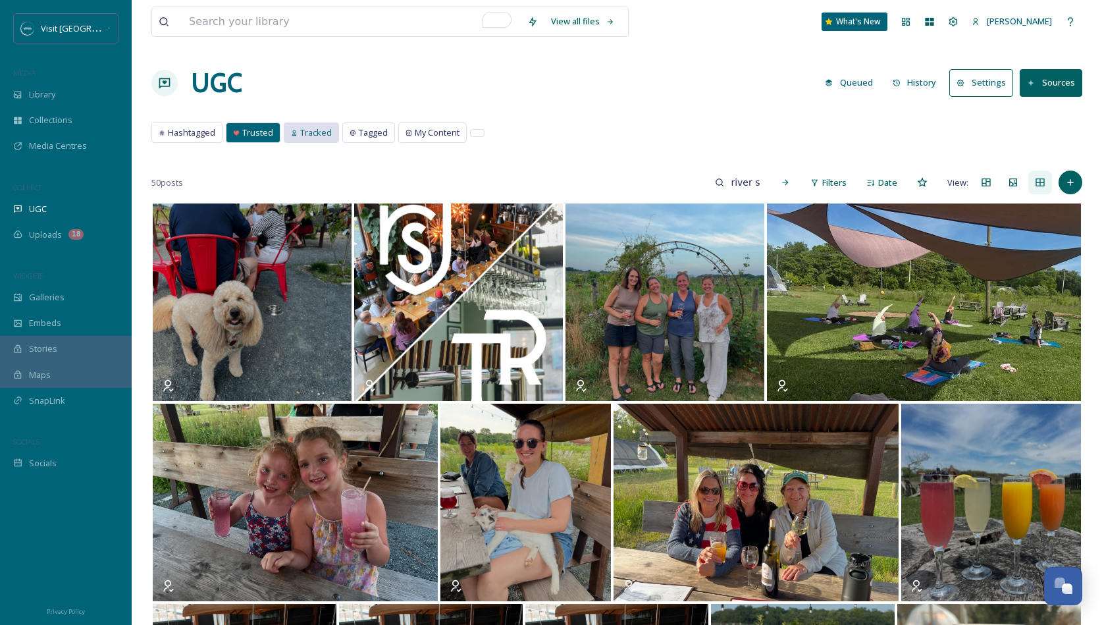
click at [304, 132] on span "Tracked" at bounding box center [316, 132] width 32 height 13
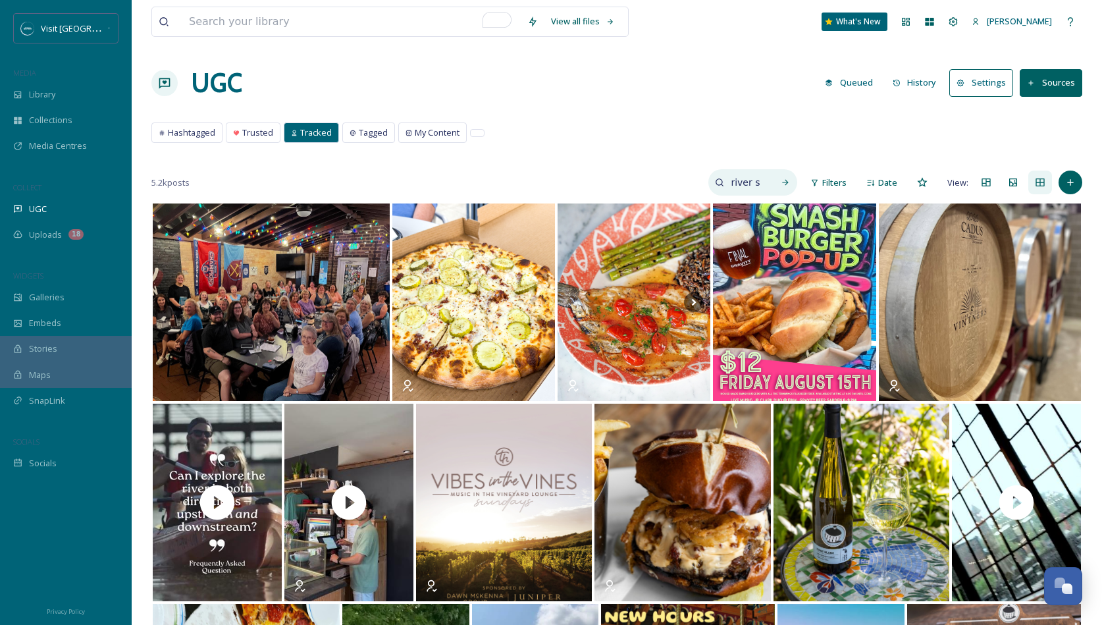
click at [757, 181] on input "river saint joe" at bounding box center [745, 182] width 43 height 26
click at [784, 180] on icon at bounding box center [785, 182] width 9 height 9
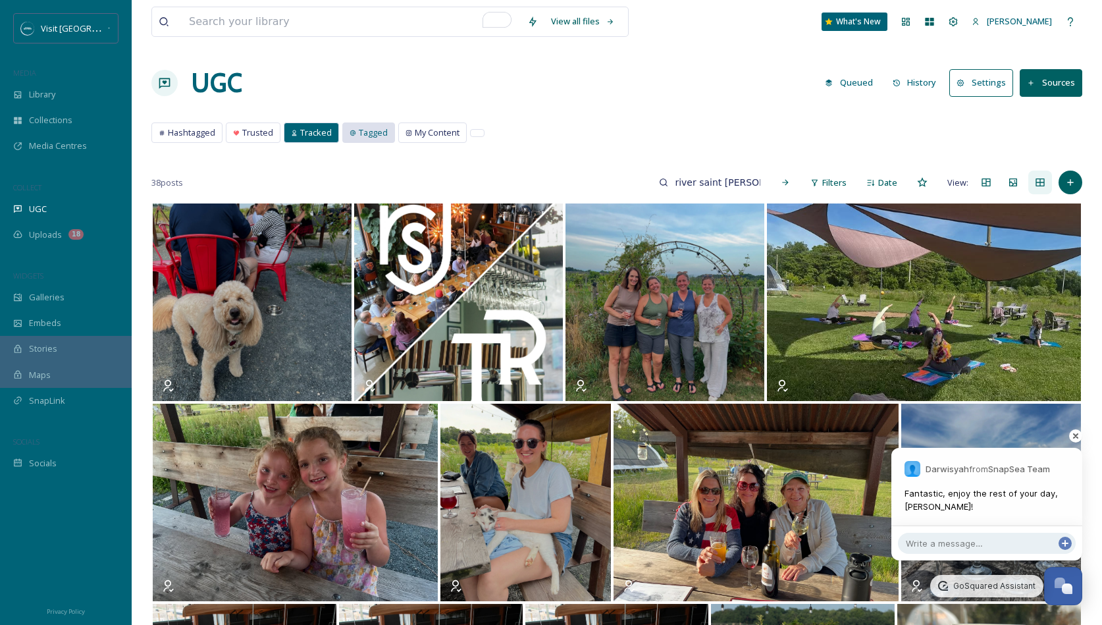
click at [365, 131] on span "Tagged" at bounding box center [373, 132] width 29 height 13
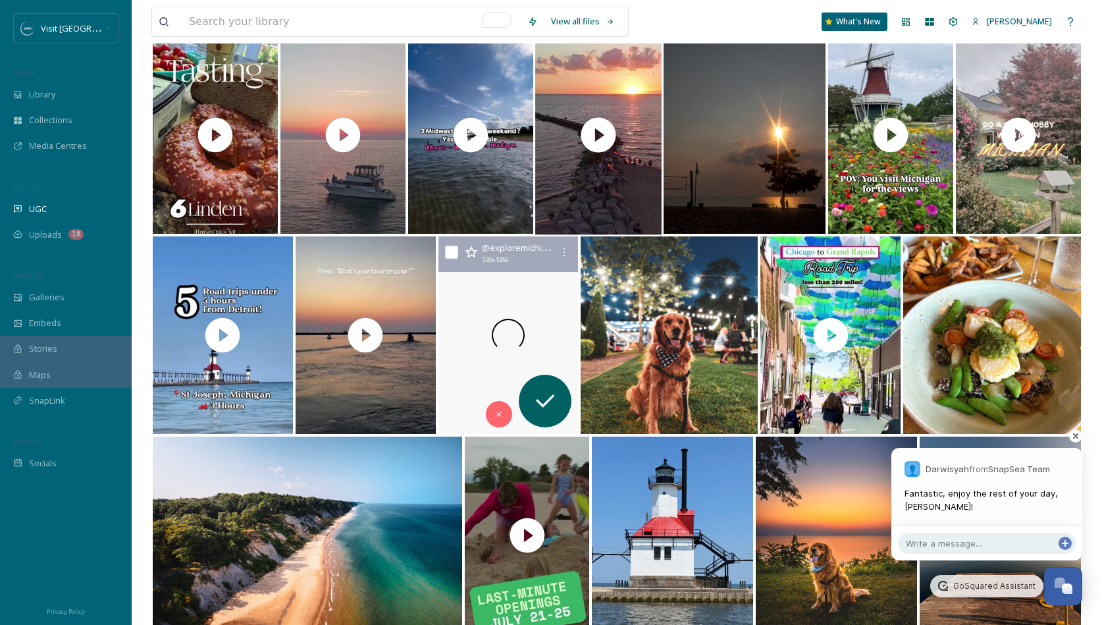
scroll to position [261, 0]
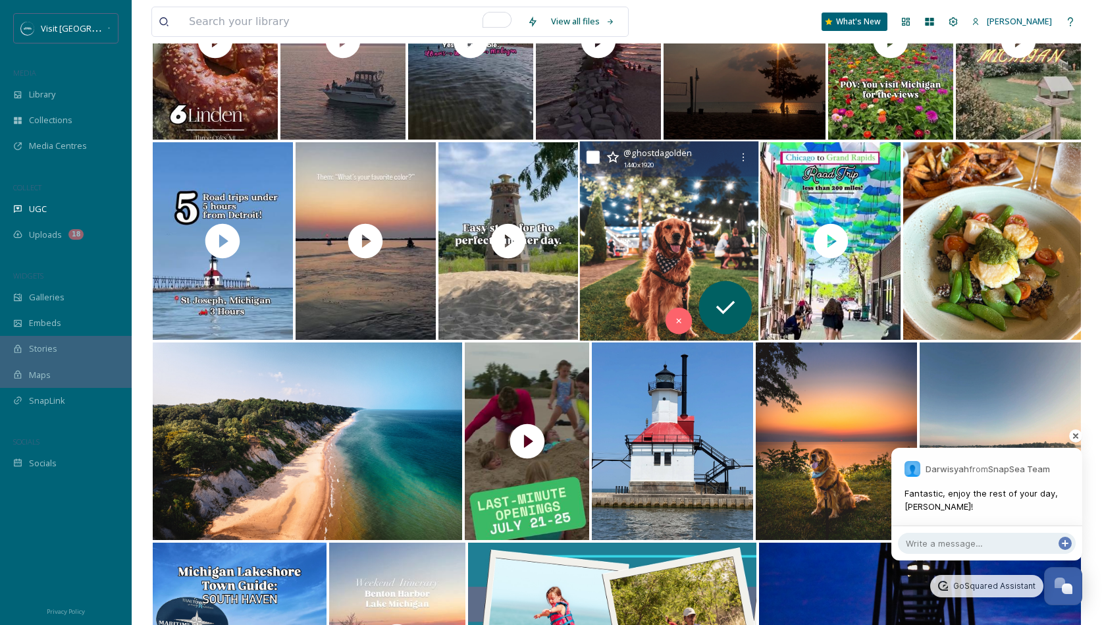
click at [680, 215] on img at bounding box center [669, 242] width 179 height 200
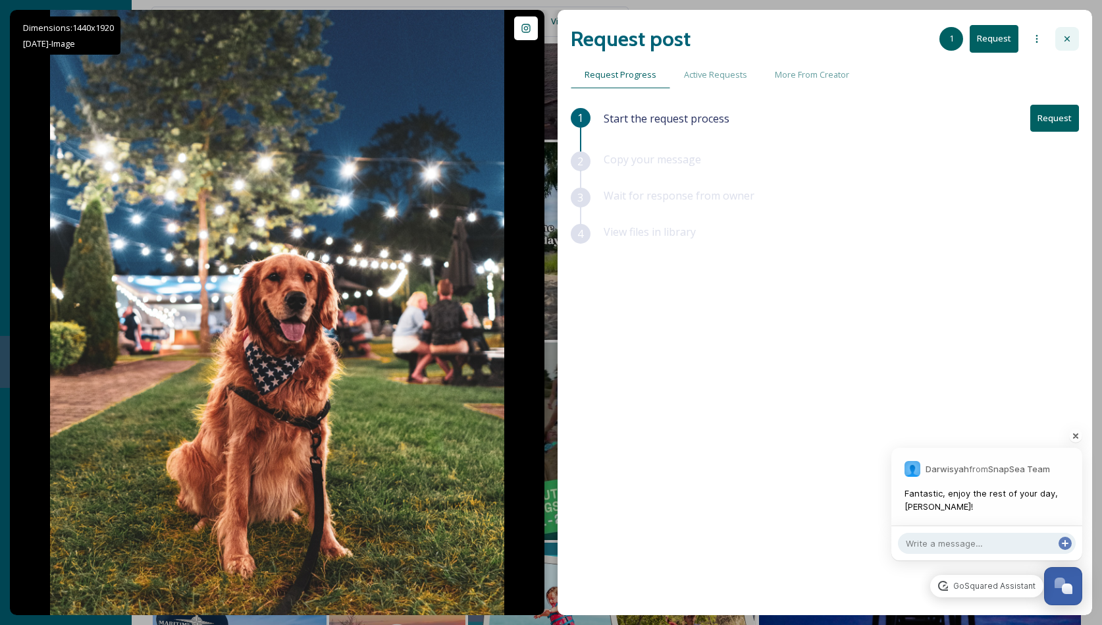
click at [1067, 38] on icon at bounding box center [1067, 38] width 5 height 5
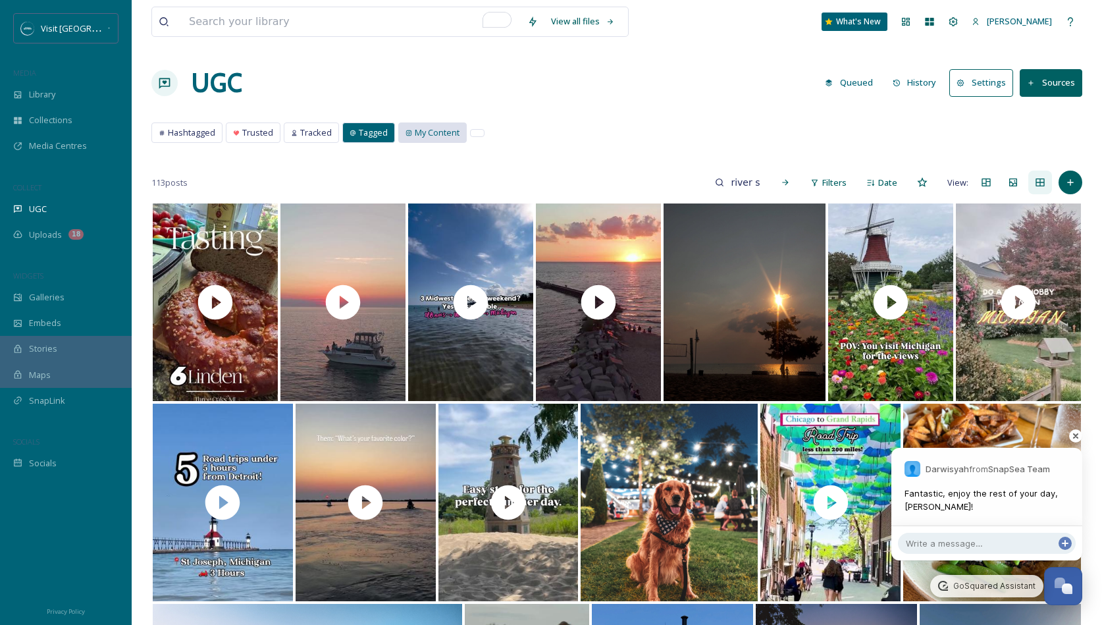
click at [443, 137] on span "My Content" at bounding box center [437, 132] width 45 height 13
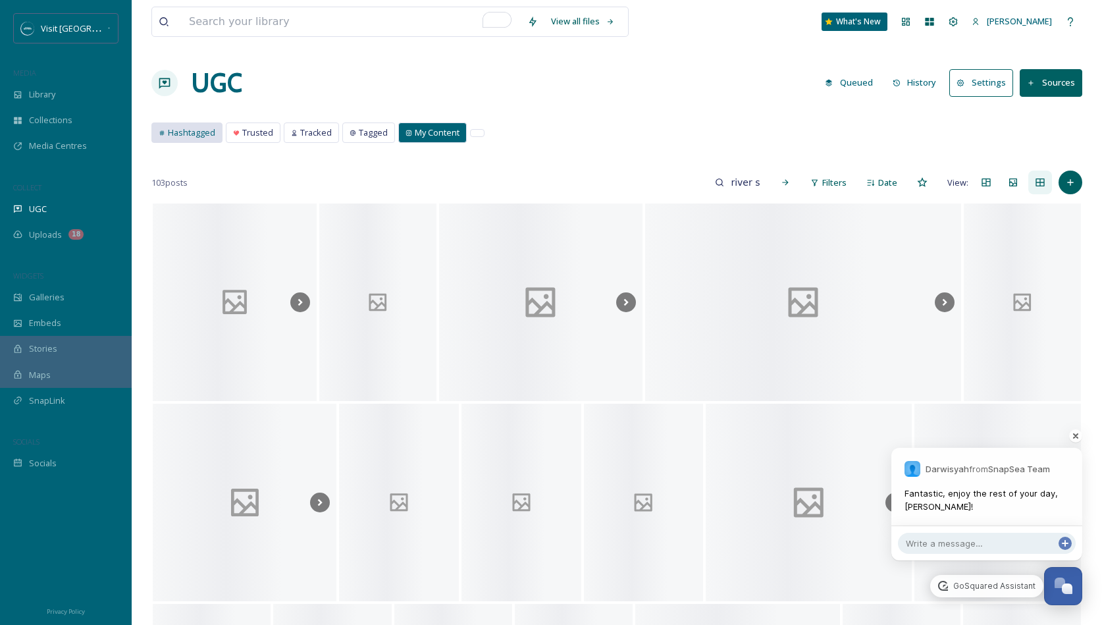
click at [193, 136] on span "Hashtagged" at bounding box center [191, 132] width 47 height 13
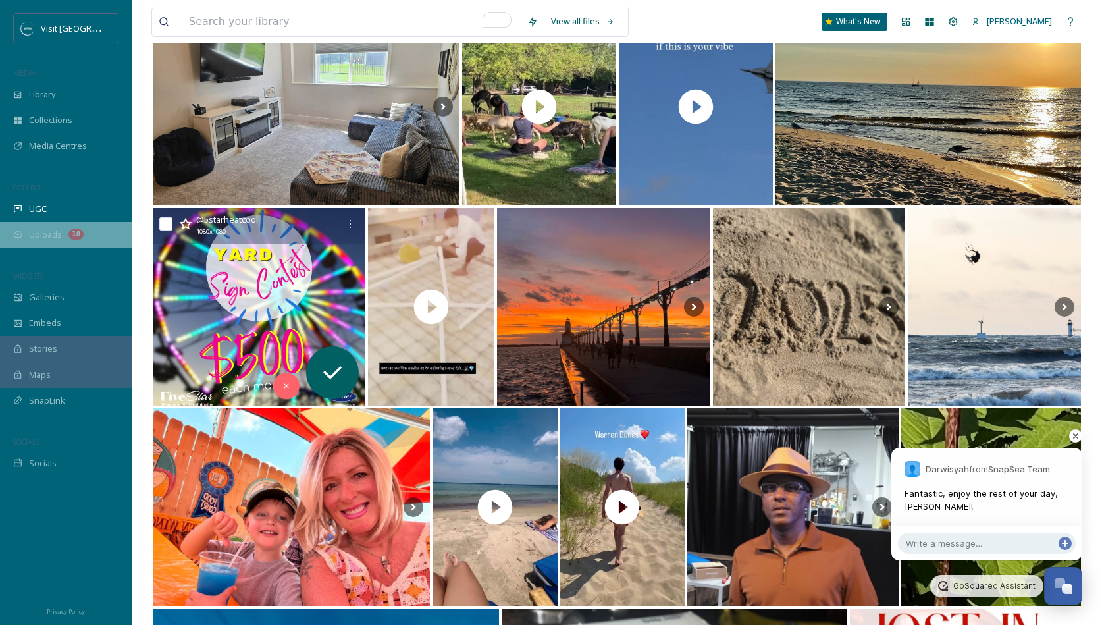
scroll to position [595, 0]
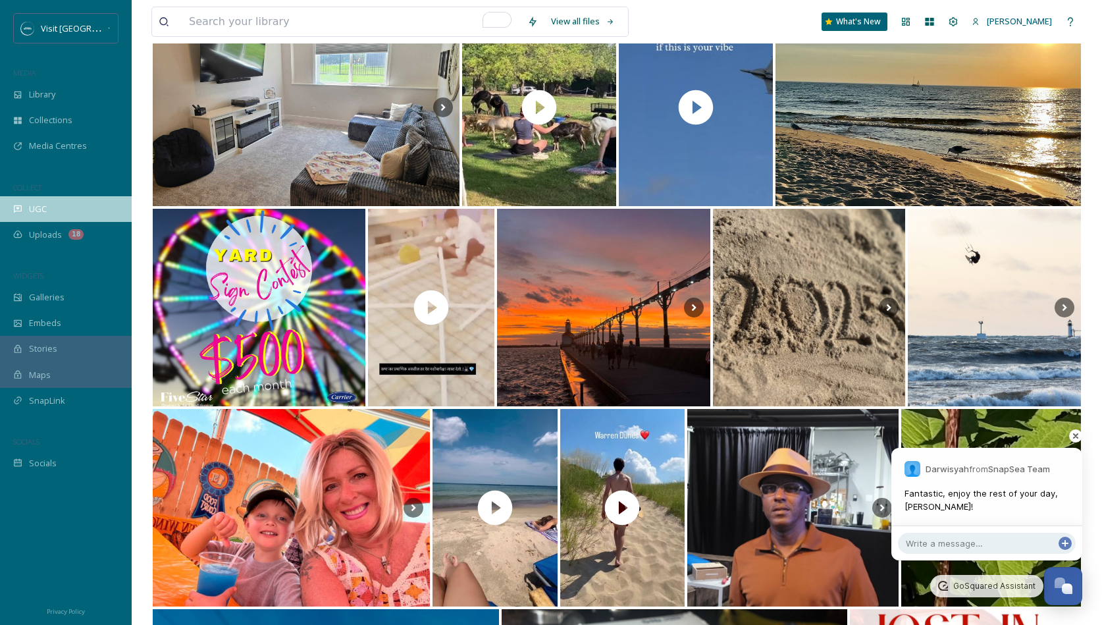
click at [52, 213] on div "UGC" at bounding box center [66, 209] width 132 height 26
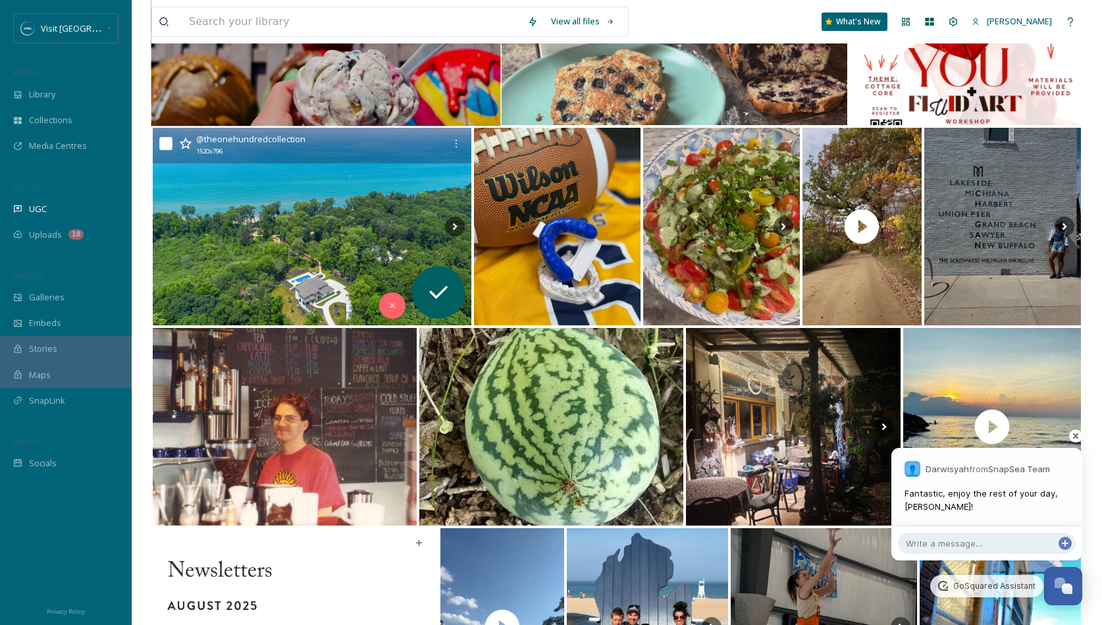
scroll to position [1219, 0]
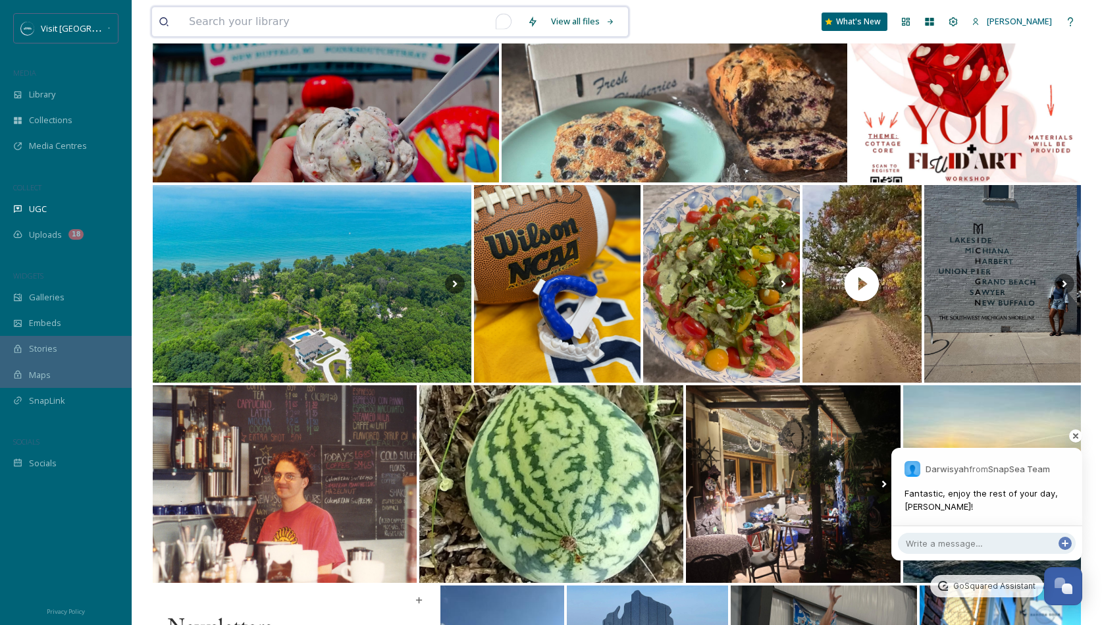
click at [273, 30] on input "To enrich screen reader interactions, please activate Accessibility in Grammarl…" at bounding box center [351, 21] width 338 height 29
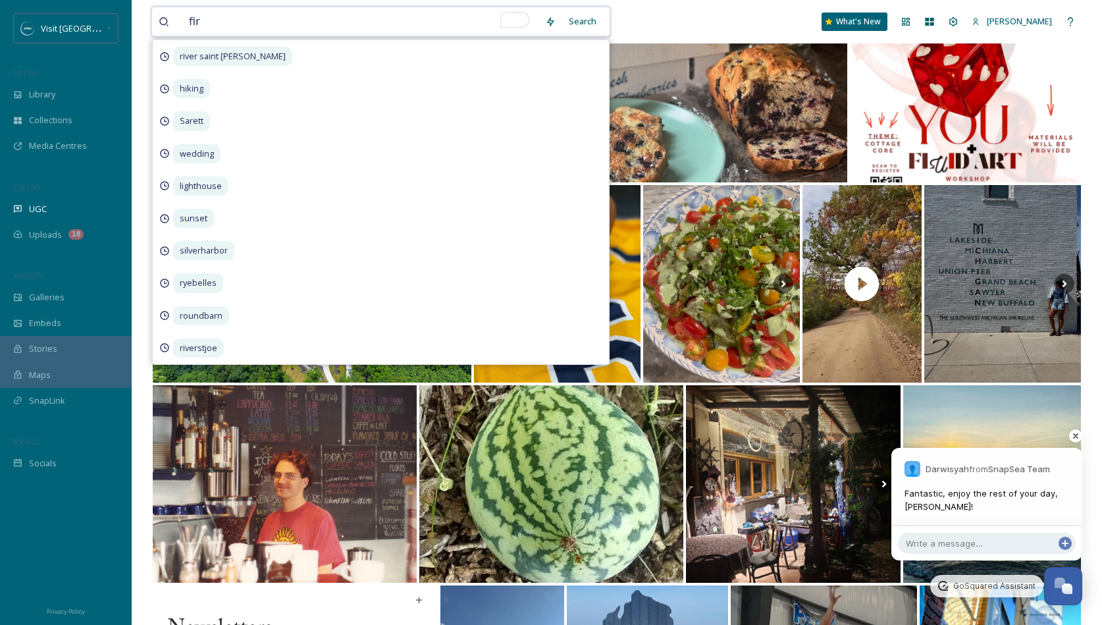
type input "fire"
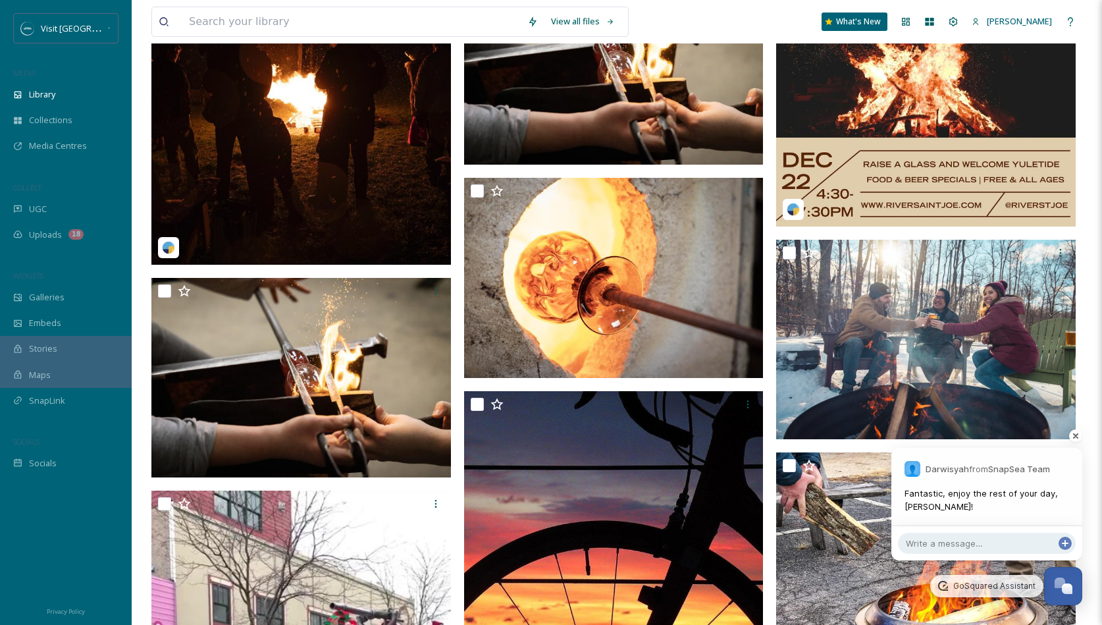
scroll to position [732, 0]
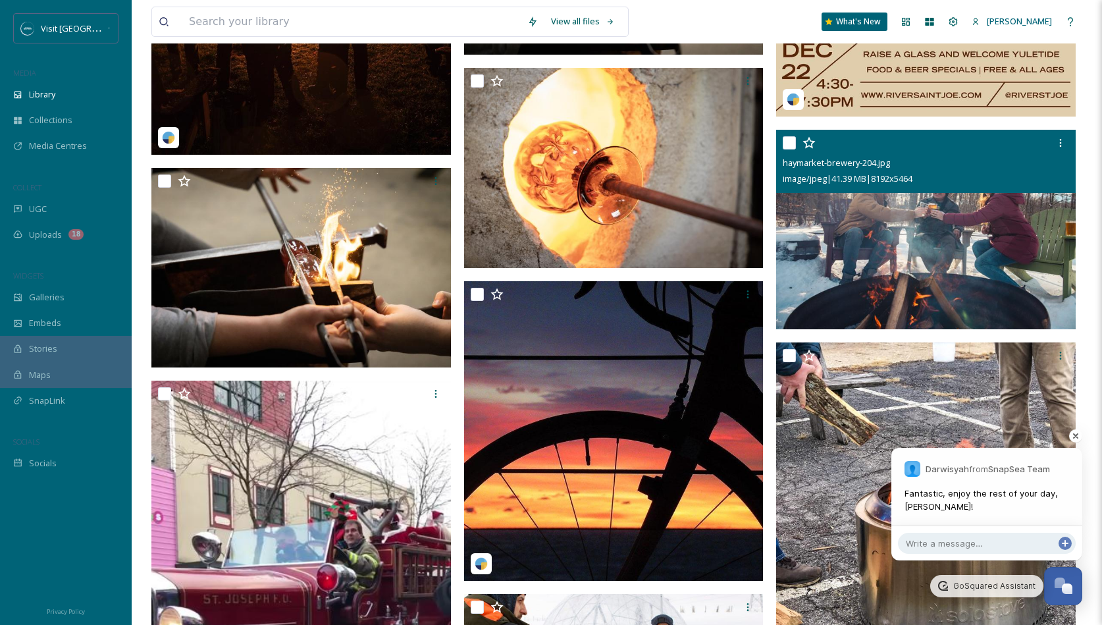
click at [934, 242] on img at bounding box center [926, 230] width 300 height 200
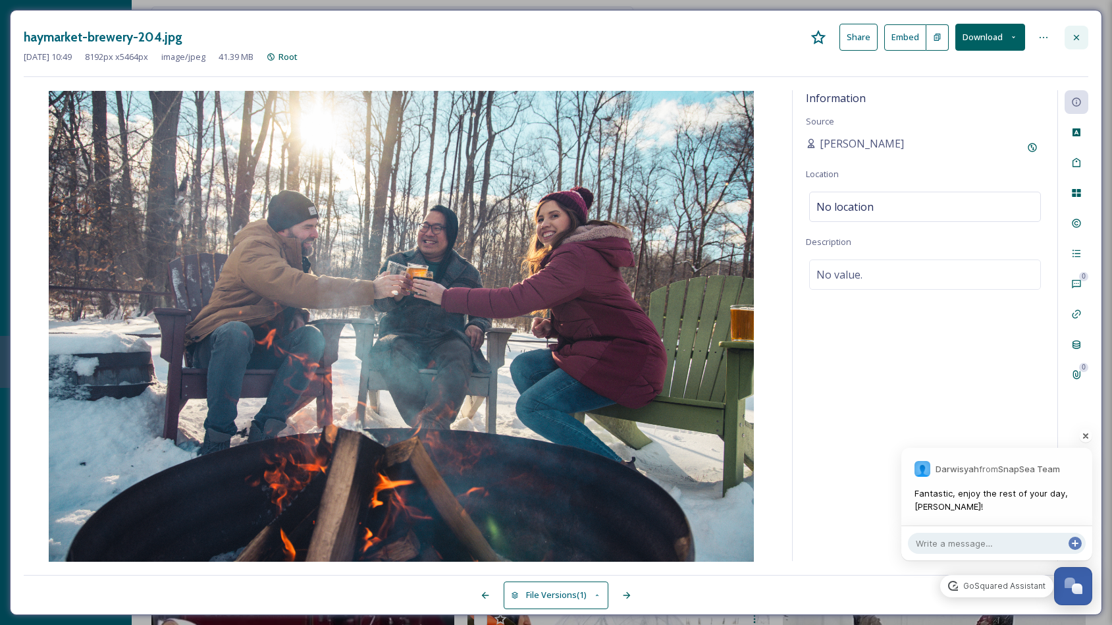
click at [1076, 41] on icon at bounding box center [1076, 37] width 11 height 11
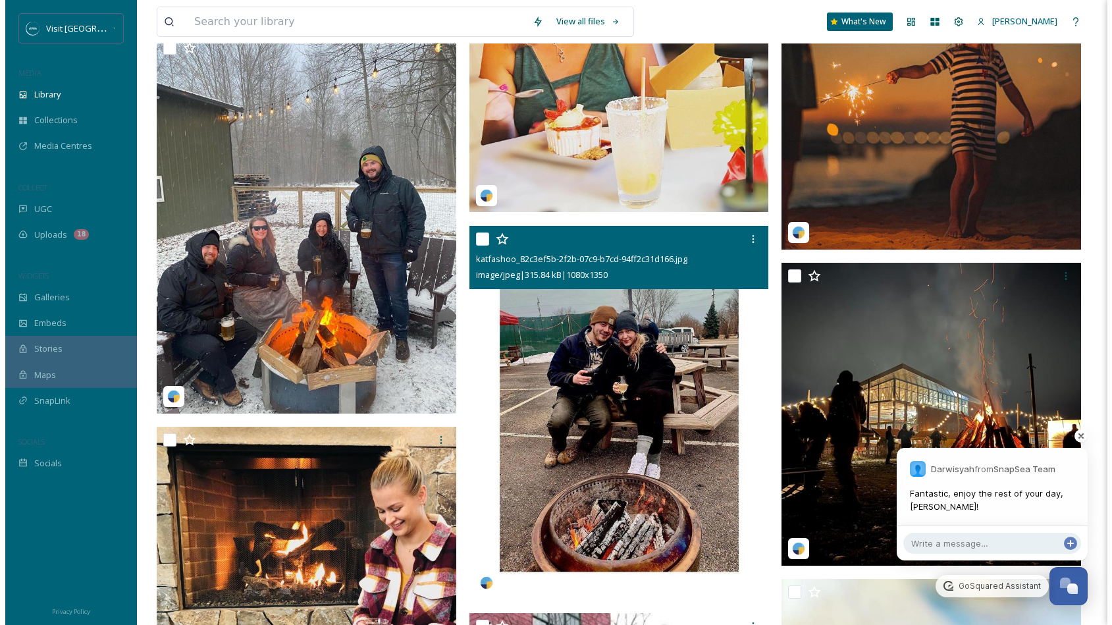
scroll to position [2139, 0]
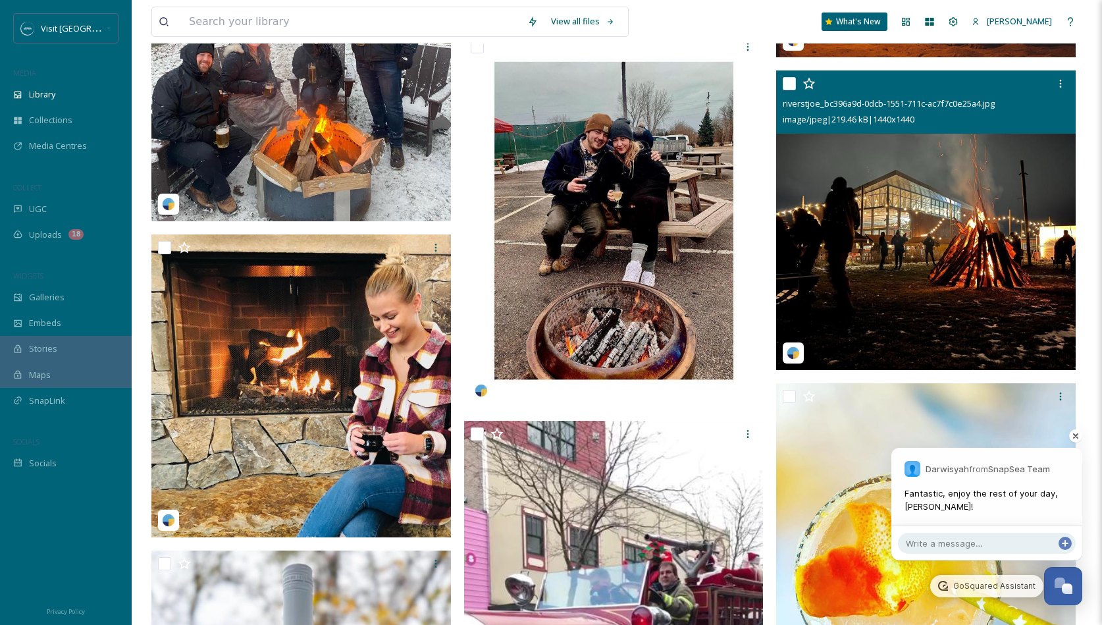
click at [903, 257] on img at bounding box center [926, 220] width 300 height 300
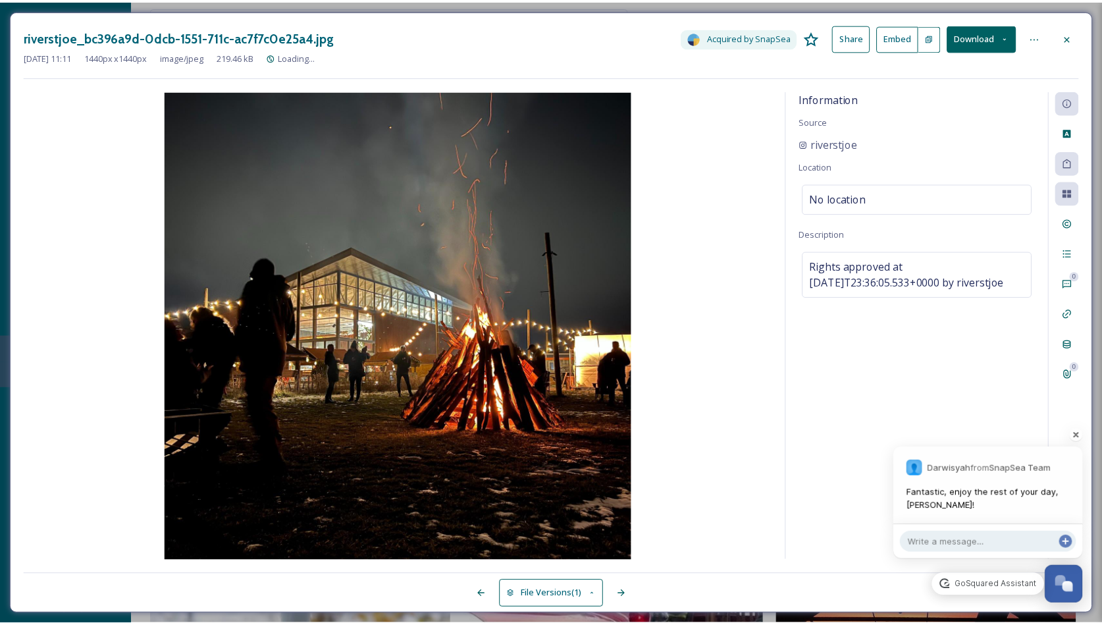
scroll to position [2147, 0]
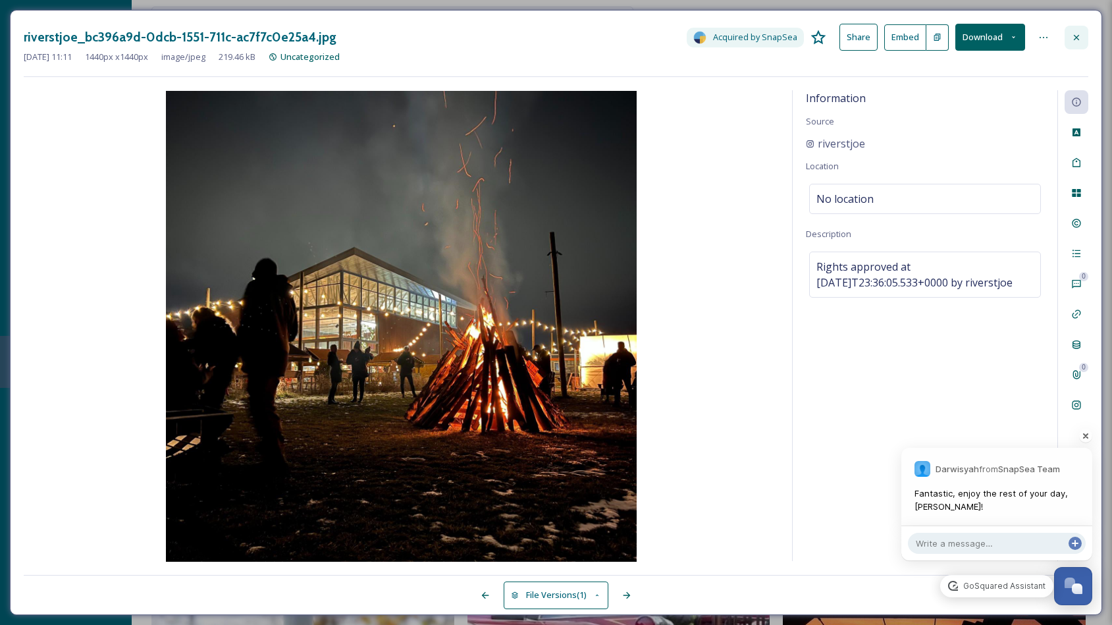
click at [1080, 34] on icon at bounding box center [1076, 37] width 11 height 11
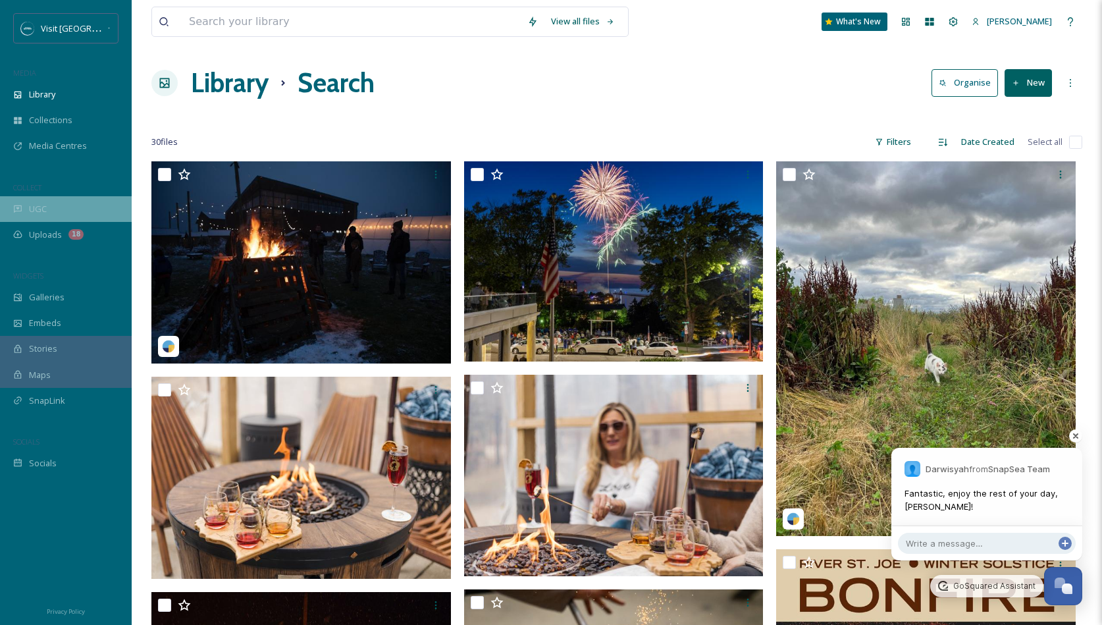
click at [57, 209] on div "UGC" at bounding box center [66, 209] width 132 height 26
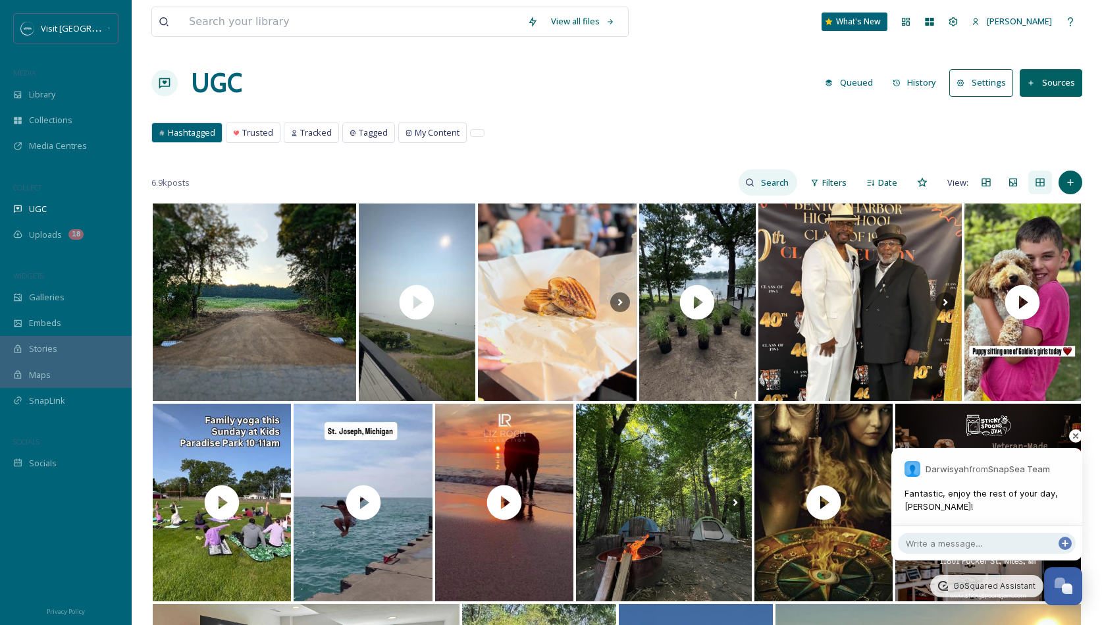
click at [762, 186] on input at bounding box center [776, 182] width 43 height 26
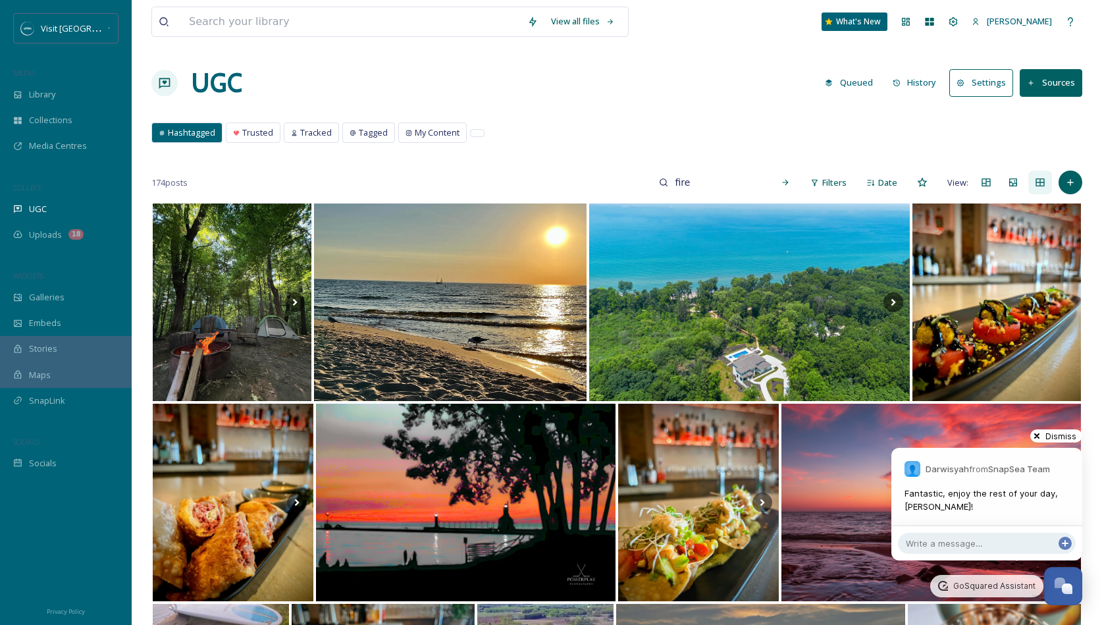
click at [1075, 437] on span "Dismiss" at bounding box center [1063, 436] width 39 height 10
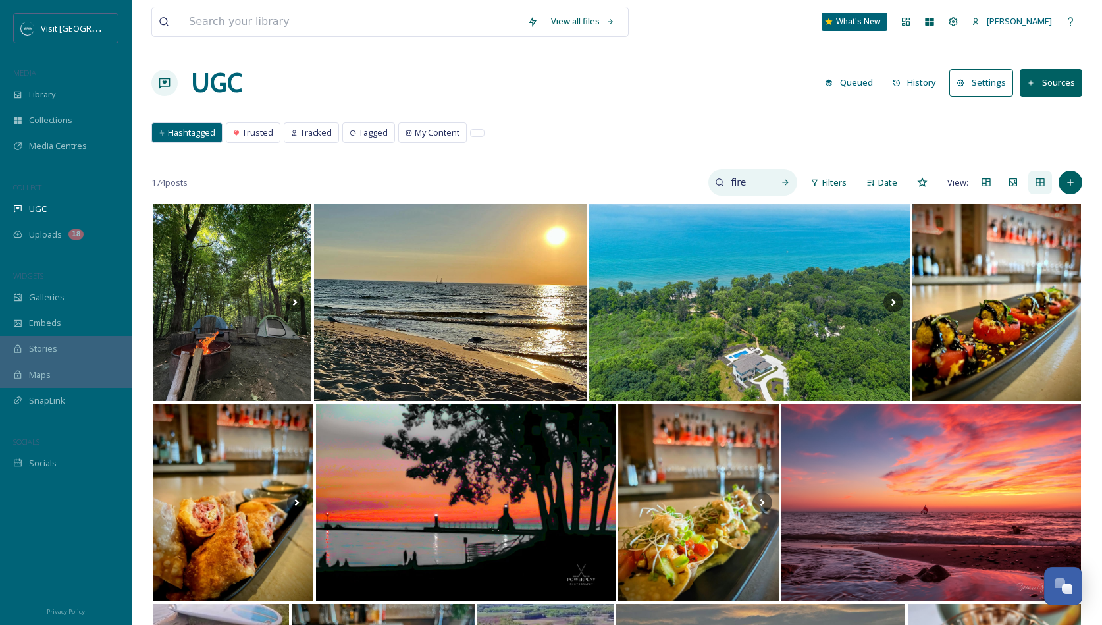
click at [735, 182] on input "fire" at bounding box center [745, 182] width 43 height 26
click at [735, 182] on input "fire" at bounding box center [717, 182] width 99 height 26
type input "watermark"
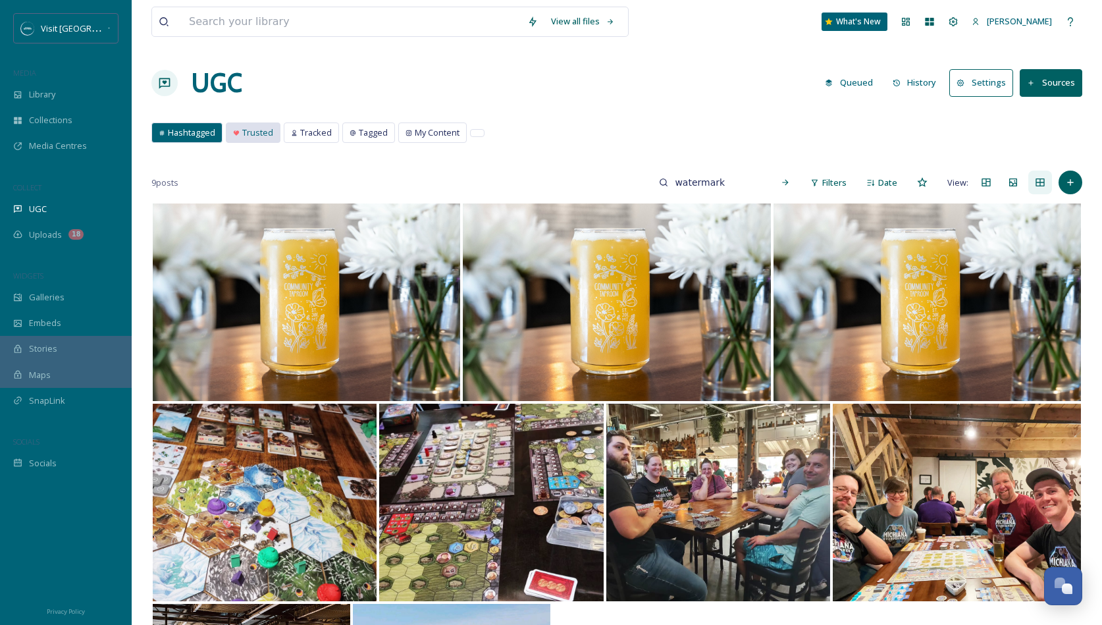
click at [267, 139] on div "Trusted" at bounding box center [253, 132] width 53 height 19
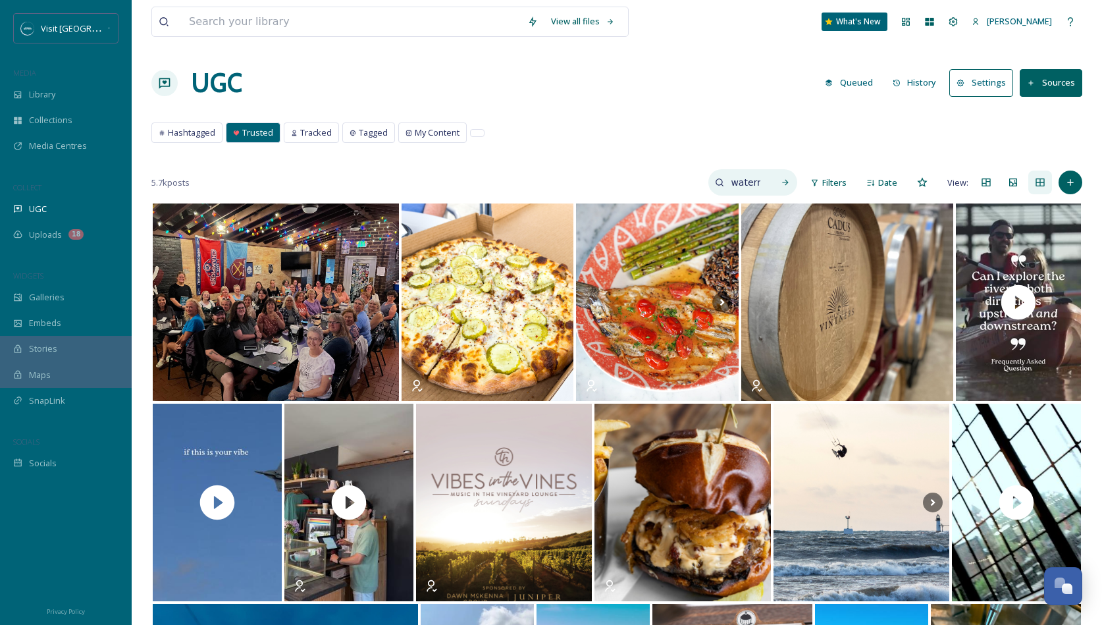
click at [748, 184] on input "watermark" at bounding box center [745, 182] width 43 height 26
